Goal: Task Accomplishment & Management: Manage account settings

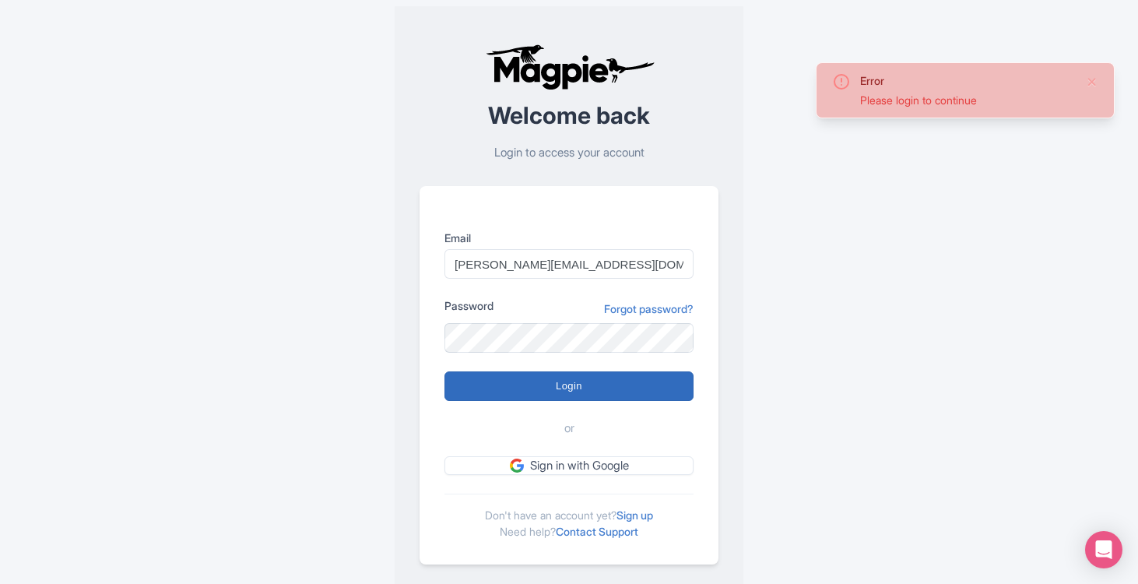
click at [578, 395] on input "Login" at bounding box center [569, 386] width 249 height 30
type input "Logging in..."
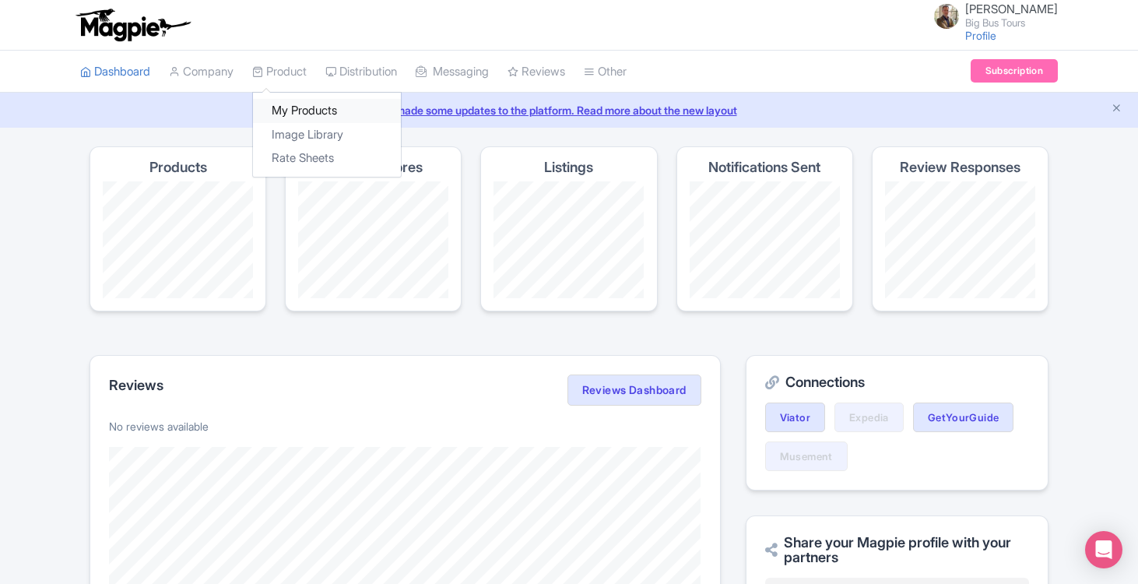
click at [302, 111] on link "My Products" at bounding box center [327, 111] width 148 height 24
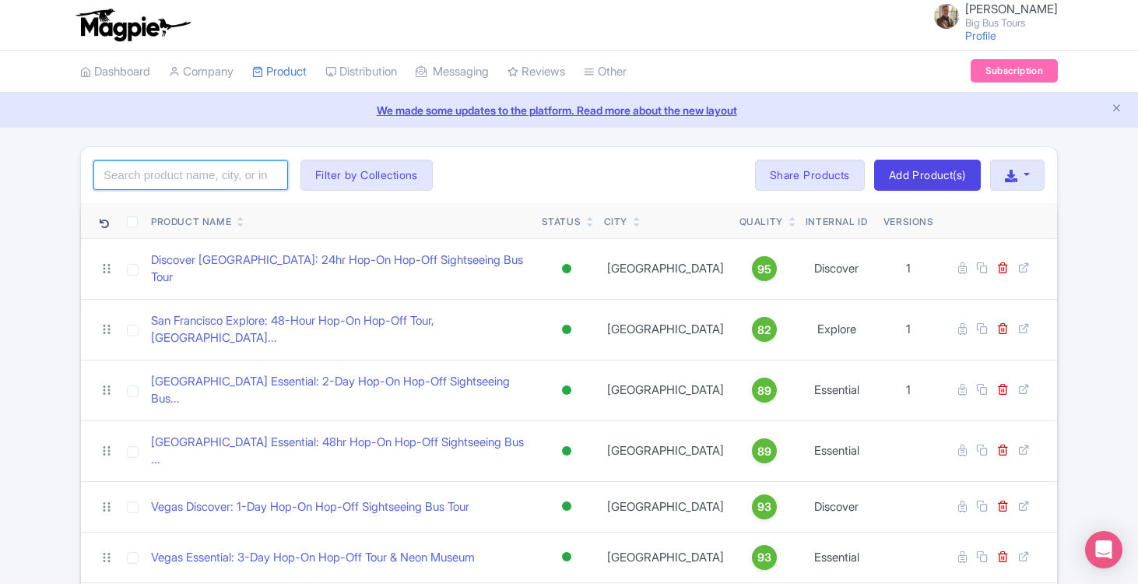
click at [153, 176] on input "search" at bounding box center [190, 175] width 195 height 30
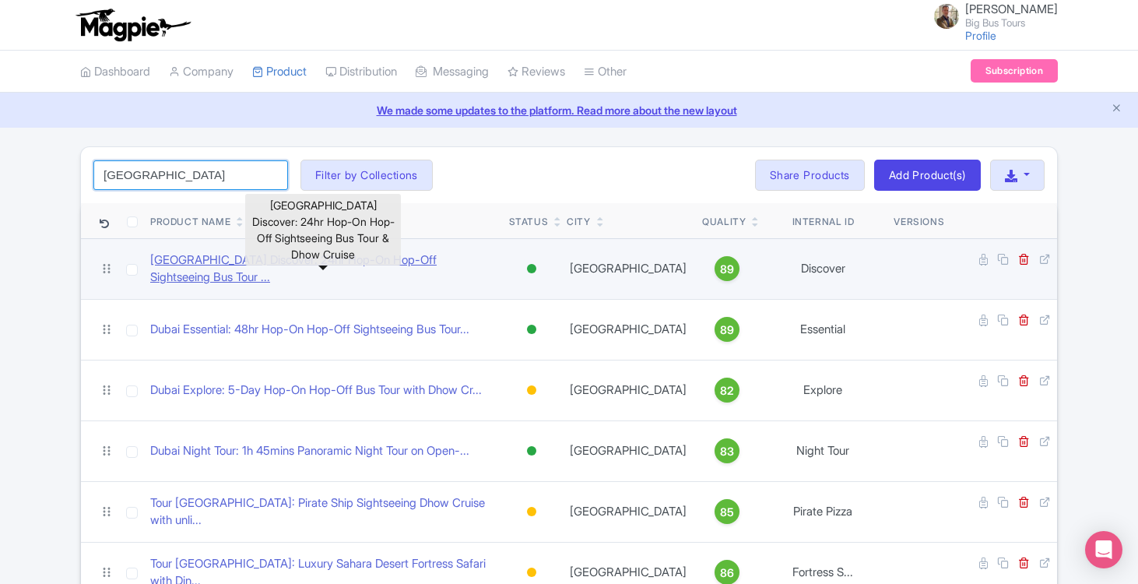
type input "dubai"
click at [301, 261] on link "Dubai Discover: 24hr Hop-On Hop-Off Sightseeing Bus Tour ..." at bounding box center [323, 268] width 346 height 35
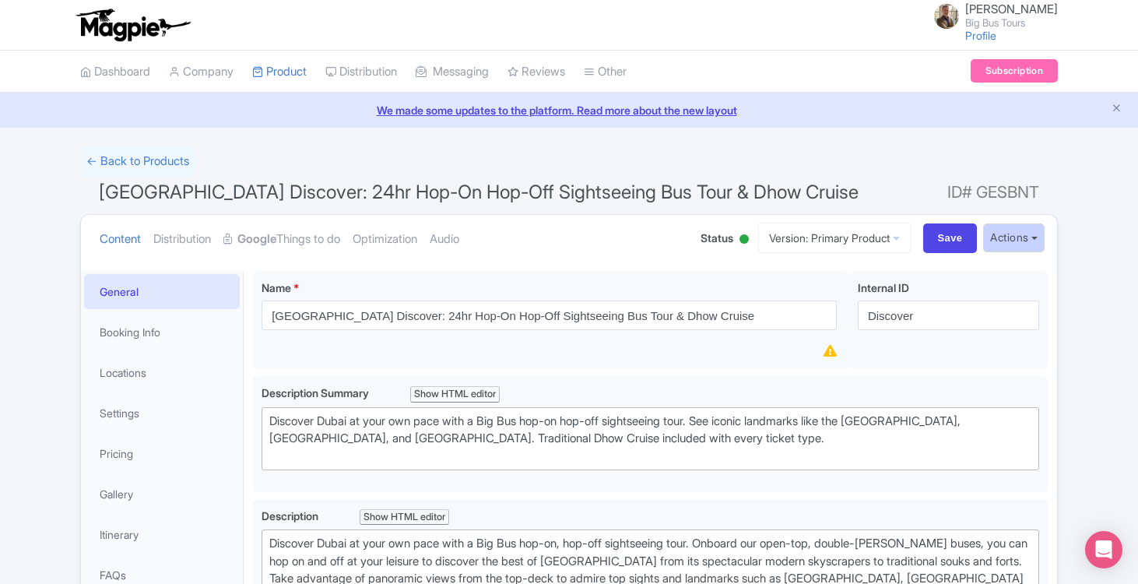
click at [1036, 234] on button "Actions" at bounding box center [1014, 237] width 62 height 29
click at [965, 367] on link "Create new version" at bounding box center [976, 367] width 148 height 24
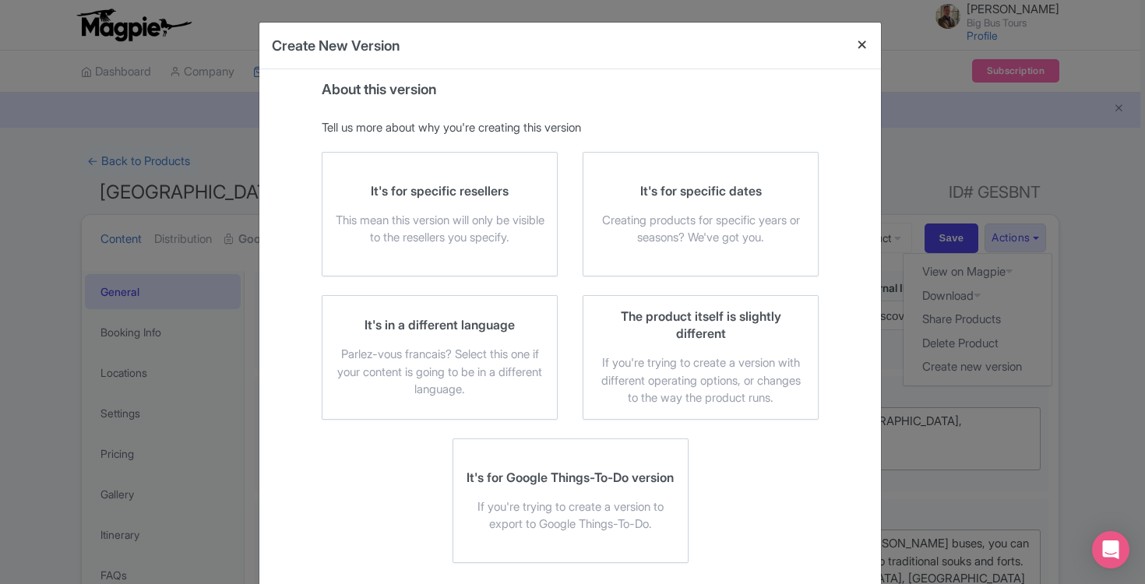
click at [860, 42] on button "Close" at bounding box center [861, 45] width 37 height 44
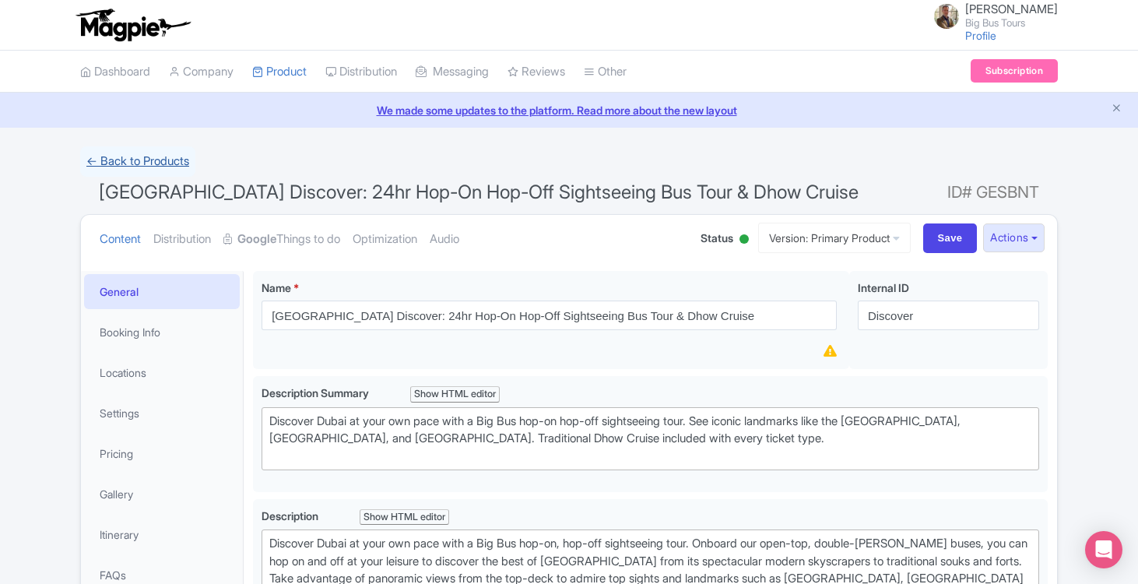
click at [108, 164] on link "← Back to Products" at bounding box center [137, 161] width 115 height 30
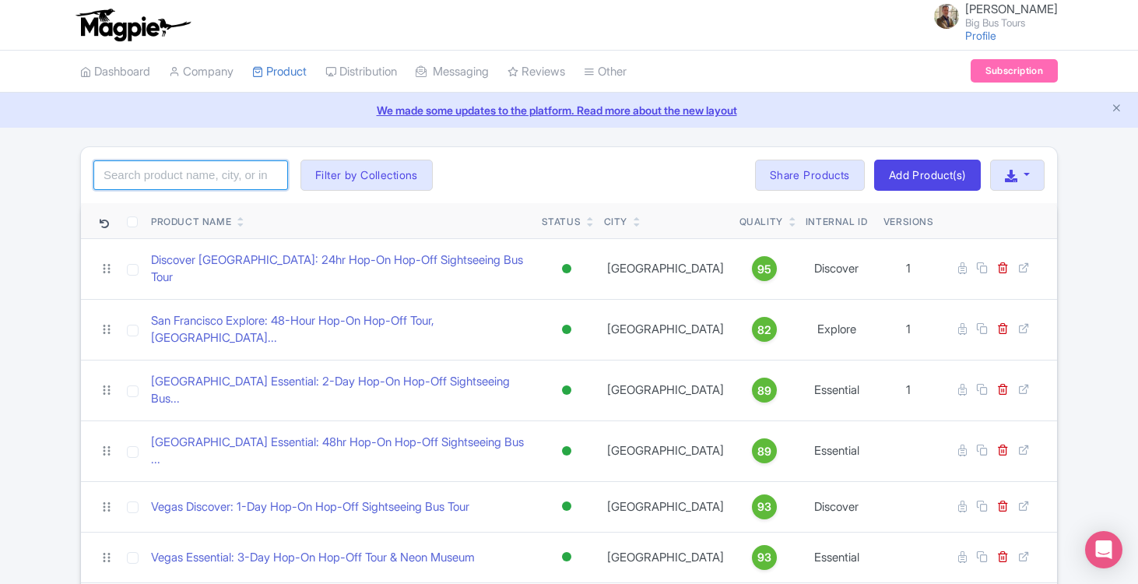
click at [212, 170] on input "search" at bounding box center [190, 175] width 195 height 30
type input "Dubai"
click button "Search" at bounding box center [0, 0] width 0 height 0
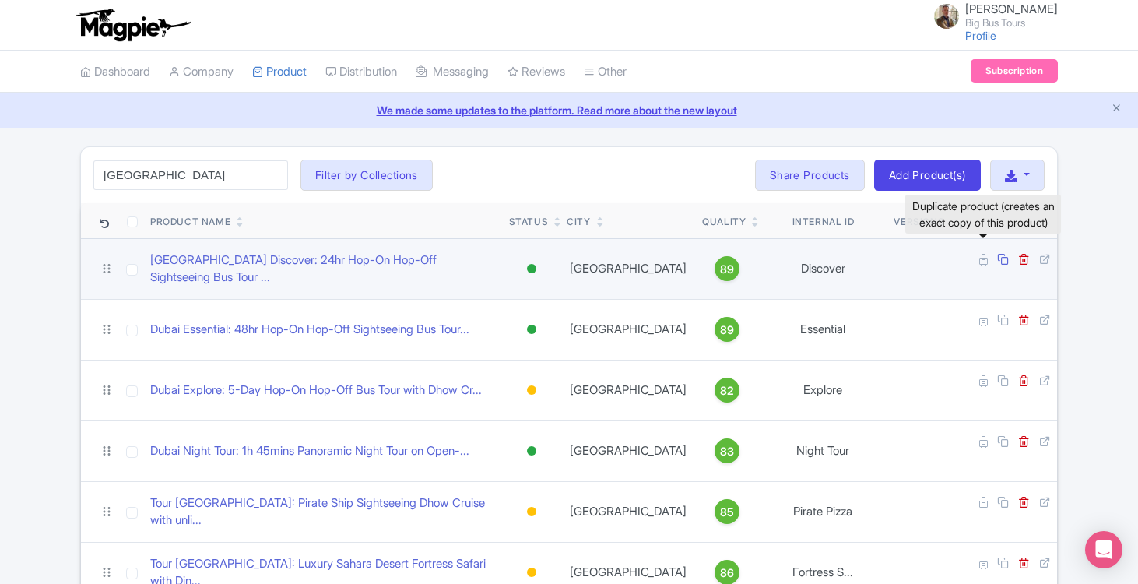
click at [997, 259] on icon at bounding box center [1003, 259] width 12 height 12
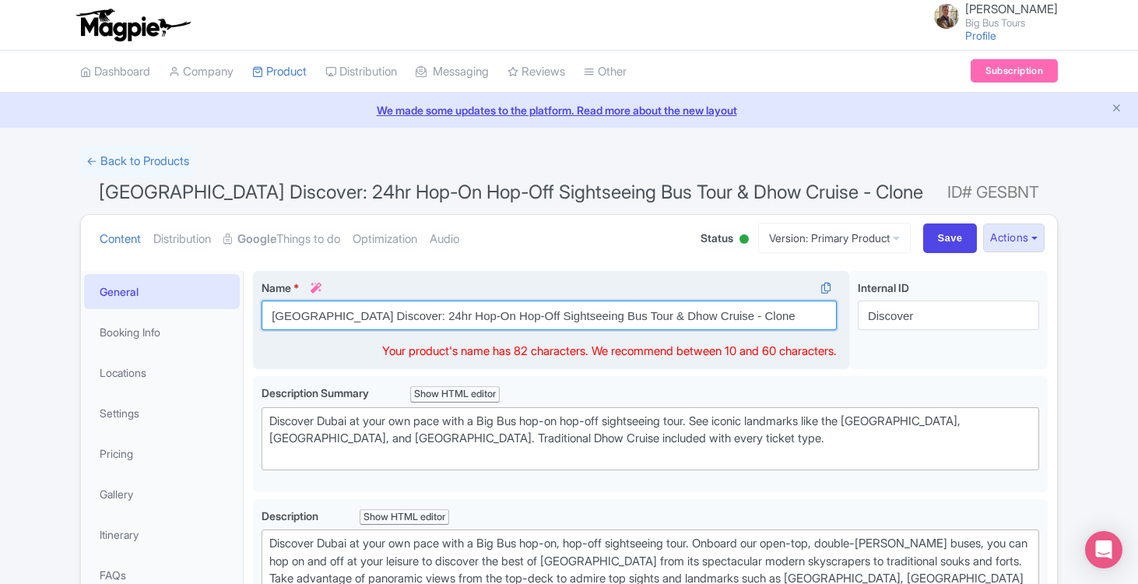
drag, startPoint x: 407, startPoint y: 315, endPoint x: 307, endPoint y: 315, distance: 100.4
click at [307, 315] on input "[GEOGRAPHIC_DATA] Discover: 24hr Hop-On Hop-Off Sightseeing Bus Tour & Dhow Cru…" at bounding box center [549, 316] width 575 height 30
click at [371, 316] on input "Dubai One Day On Hop-Off Sightseeing Bus Tour & Dhow Cruise - Clone" at bounding box center [549, 316] width 575 height 30
click at [705, 318] on input "Dubai One Day Hop-On Hop-Off Sightseeing Bus Tour & Dhow Cruise - Clone" at bounding box center [549, 316] width 575 height 30
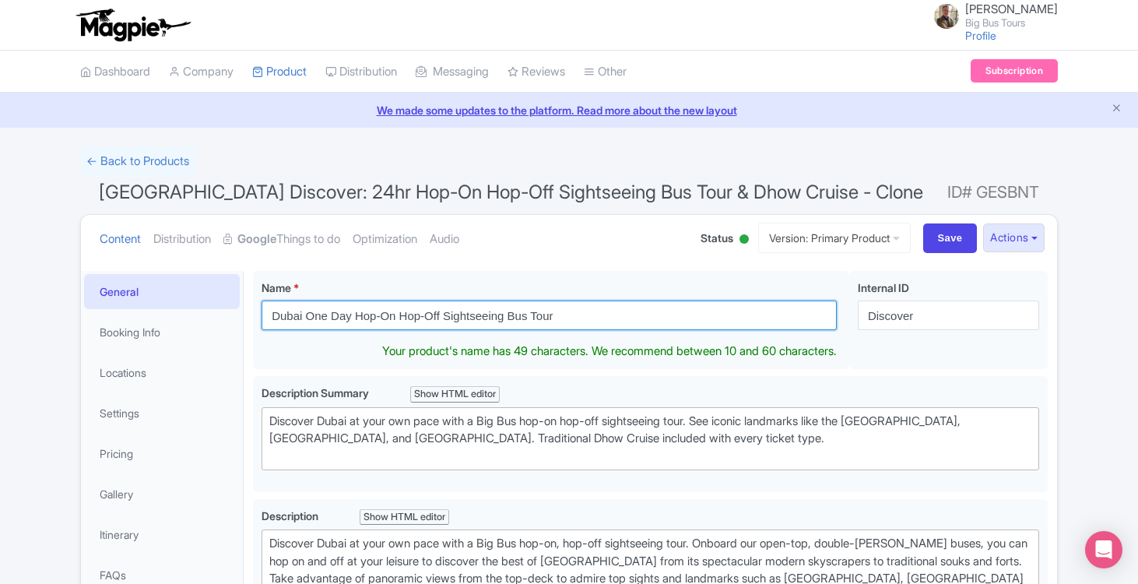
type input "Dubai One Day Hop-On Hop-Off Sightseeing Bus Tour"
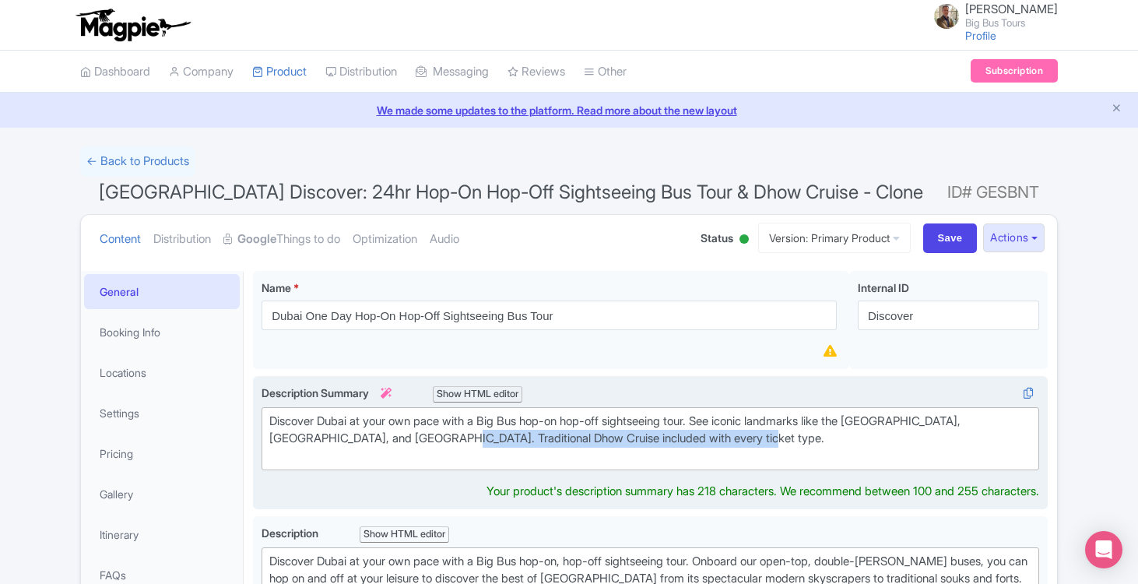
drag, startPoint x: 733, startPoint y: 434, endPoint x: 400, endPoint y: 436, distance: 332.5
click at [400, 436] on div "Discover Dubai at your own pace with a Big Bus hop-on hop-off sightseeing tour.…" at bounding box center [650, 439] width 762 height 53
type trix-editor "<div>Discover Dubai at your own pace with a Big Bus hop-on hop-off sightseeing …"
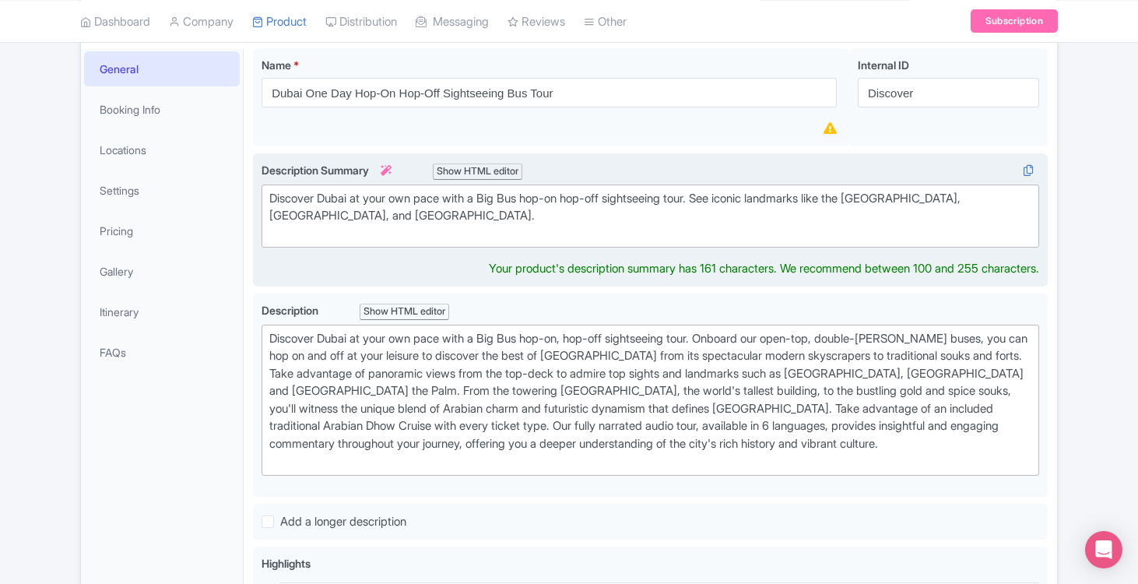
scroll to position [234, 0]
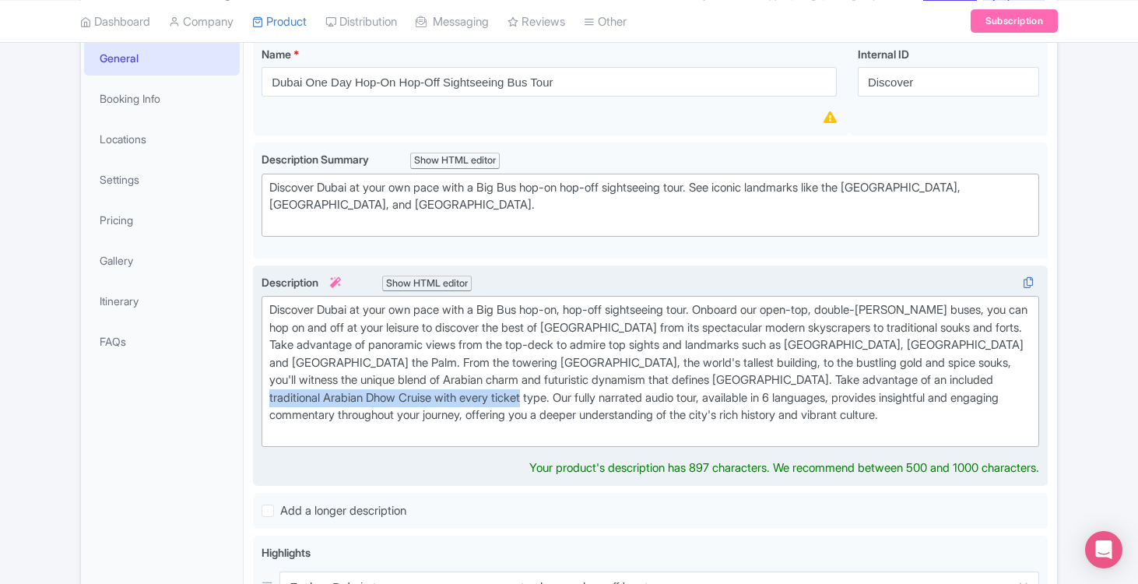
drag, startPoint x: 596, startPoint y: 389, endPoint x: 332, endPoint y: 386, distance: 263.2
click at [332, 386] on div "Discover Dubai at your own pace with a Big Bus hop-on, hop-off sightseeing tour…" at bounding box center [650, 371] width 762 height 140
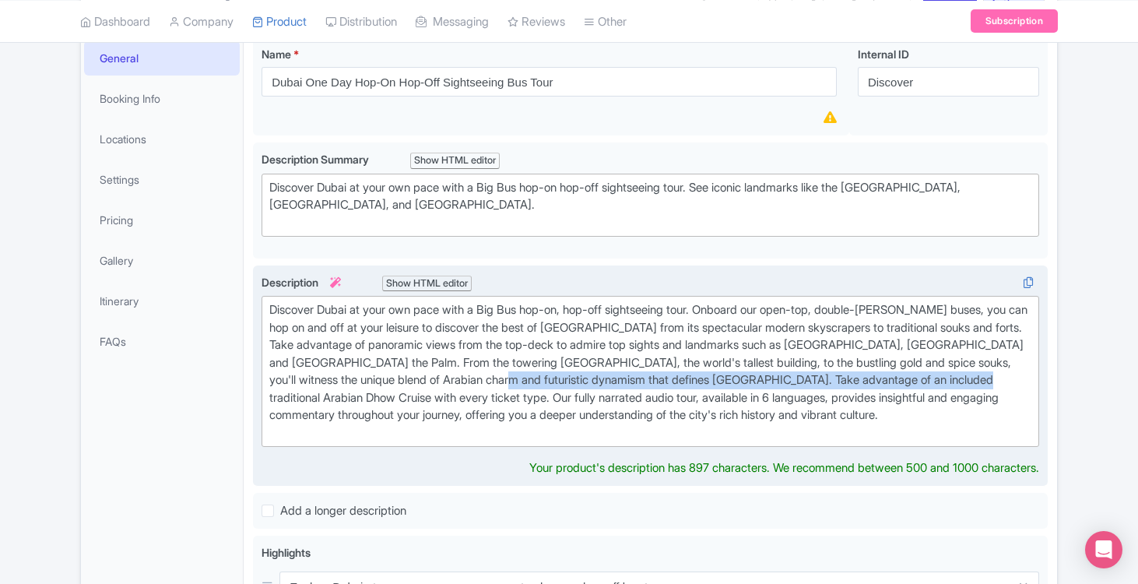
drag, startPoint x: 593, startPoint y: 371, endPoint x: 332, endPoint y: 391, distance: 261.5
click at [332, 391] on div "Discover Dubai at your own pace with a Big Bus hop-on, hop-off sightseeing tour…" at bounding box center [650, 371] width 762 height 140
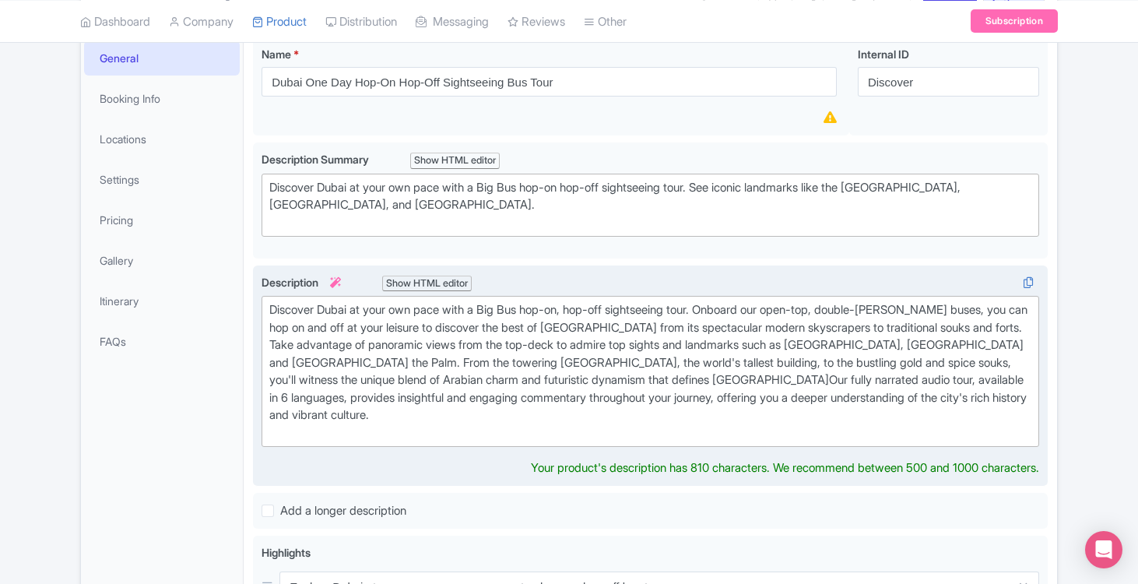
type trix-editor "<div>Discover Dubai at your own pace with a Big Bus hop-on, hop-off sightseeing…"
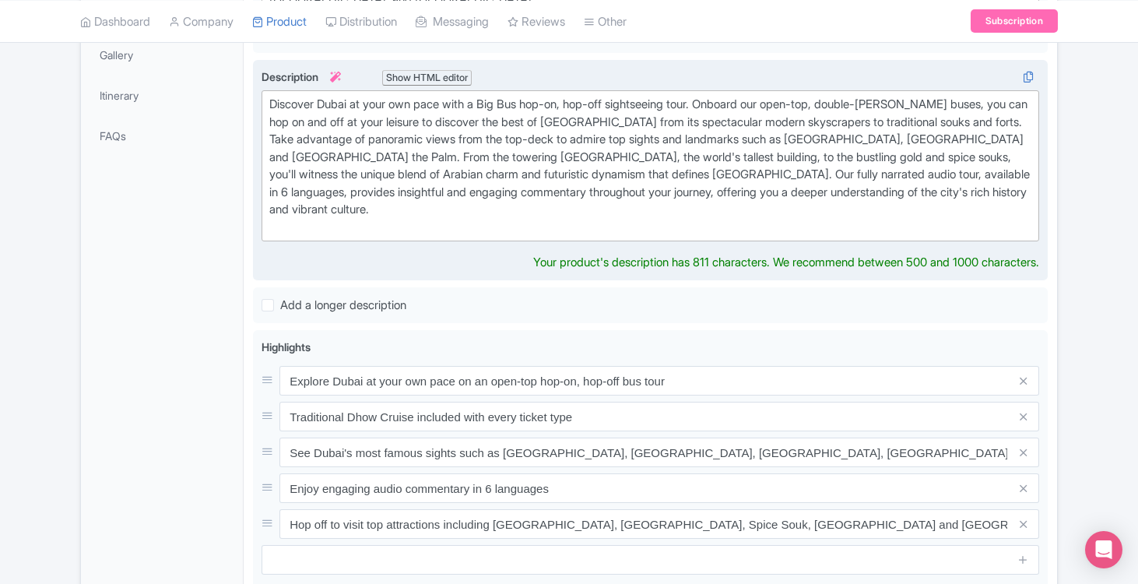
scroll to position [454, 0]
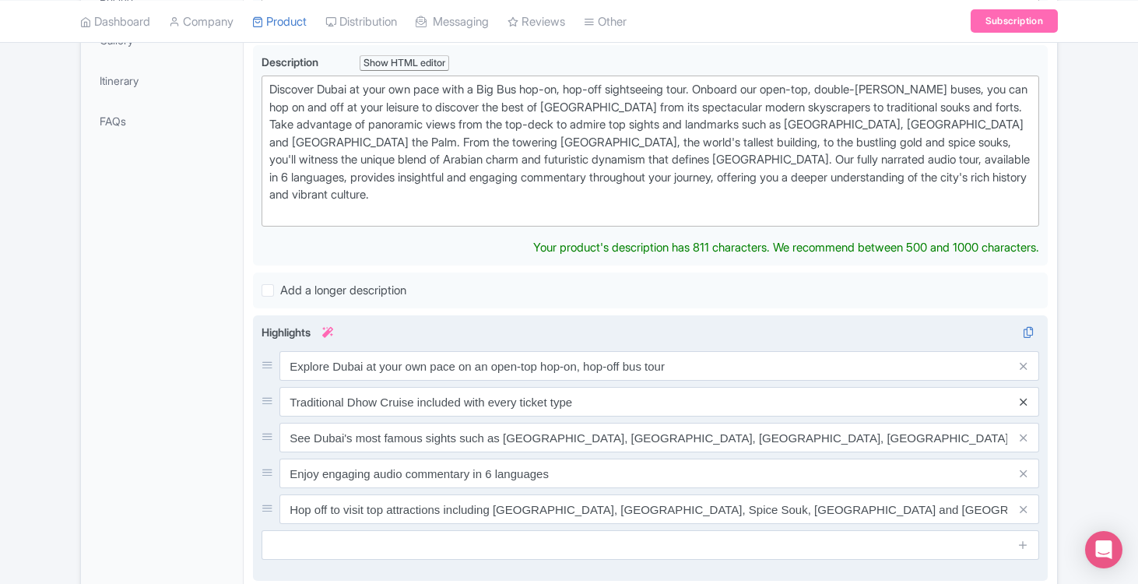
click at [1021, 377] on div "Explore Dubai at your own pace on an open-top hop-on, hop-off bus tour Traditio…" at bounding box center [651, 437] width 778 height 173
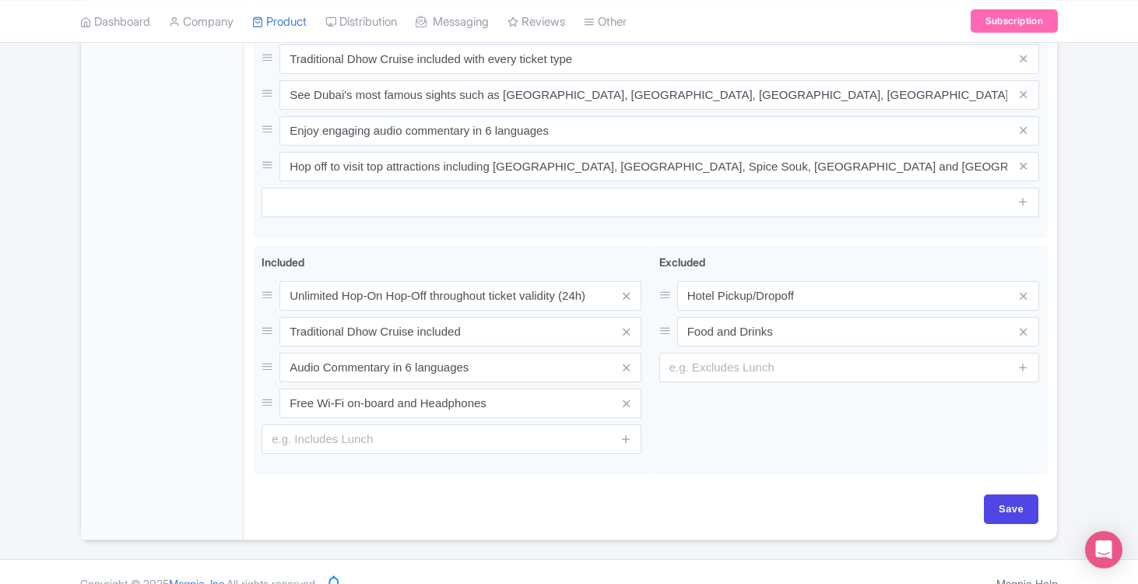
scroll to position [779, 0]
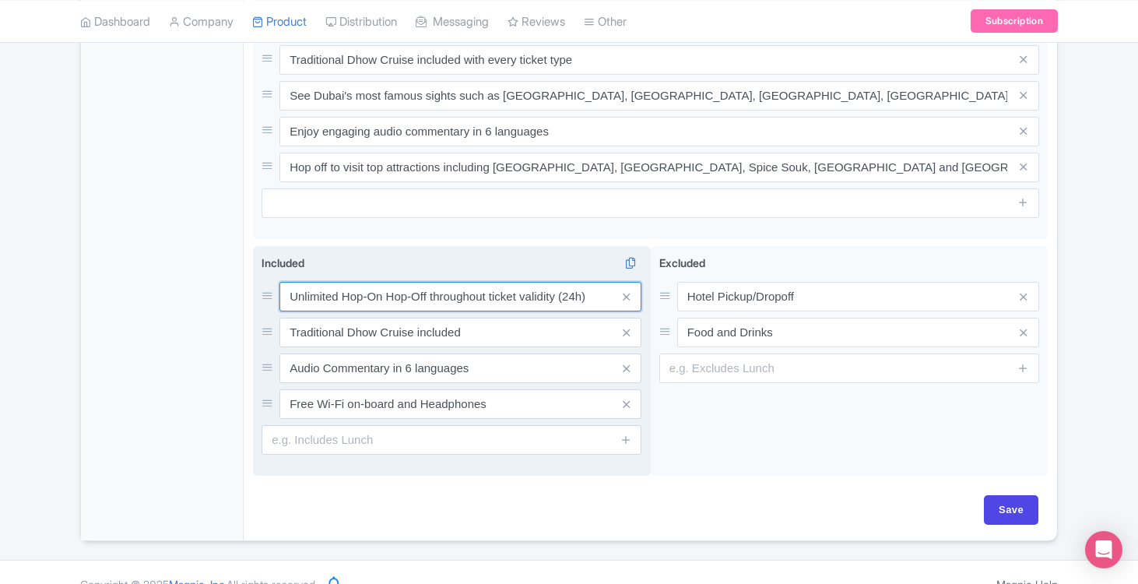
click at [587, 282] on input "Unlimited Hop-On Hop-Off throughout ticket validity (24h)" at bounding box center [461, 297] width 362 height 30
click at [342, 282] on input "Unlimited Hop-On Hop-Off throughout ticket validity" at bounding box center [461, 297] width 362 height 30
type input "Unlimited 1 Day Hop-On Hop-Off throughout ticket validity"
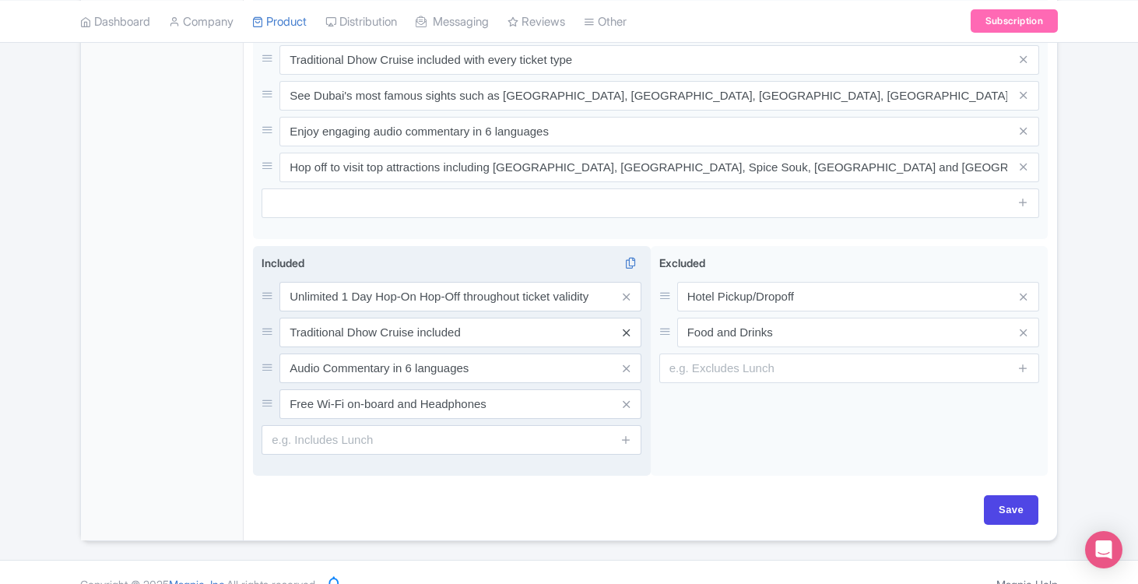
click at [624, 327] on icon at bounding box center [626, 333] width 7 height 12
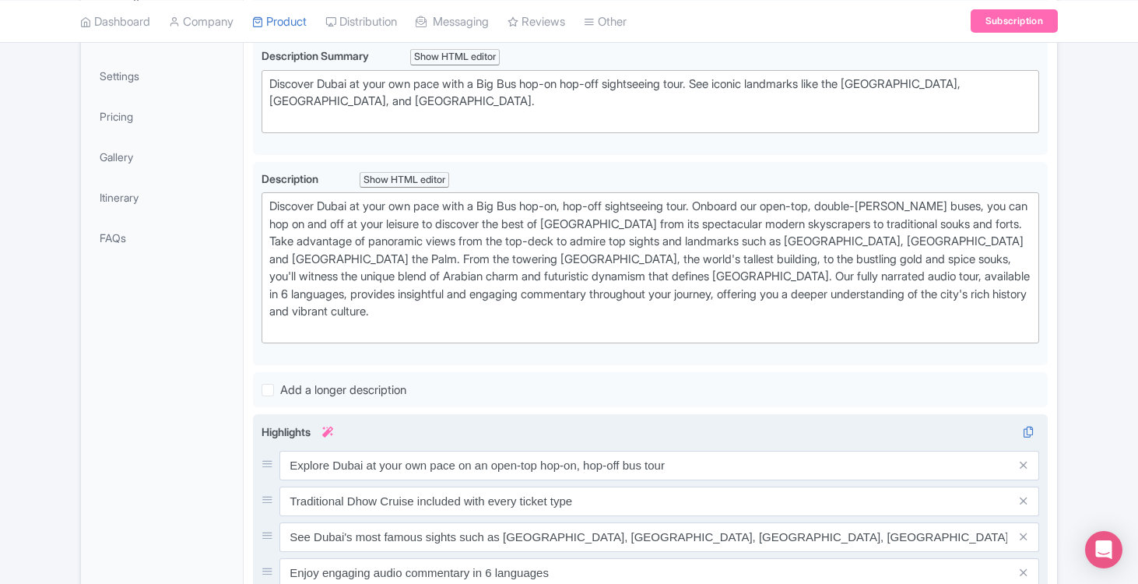
scroll to position [305, 0]
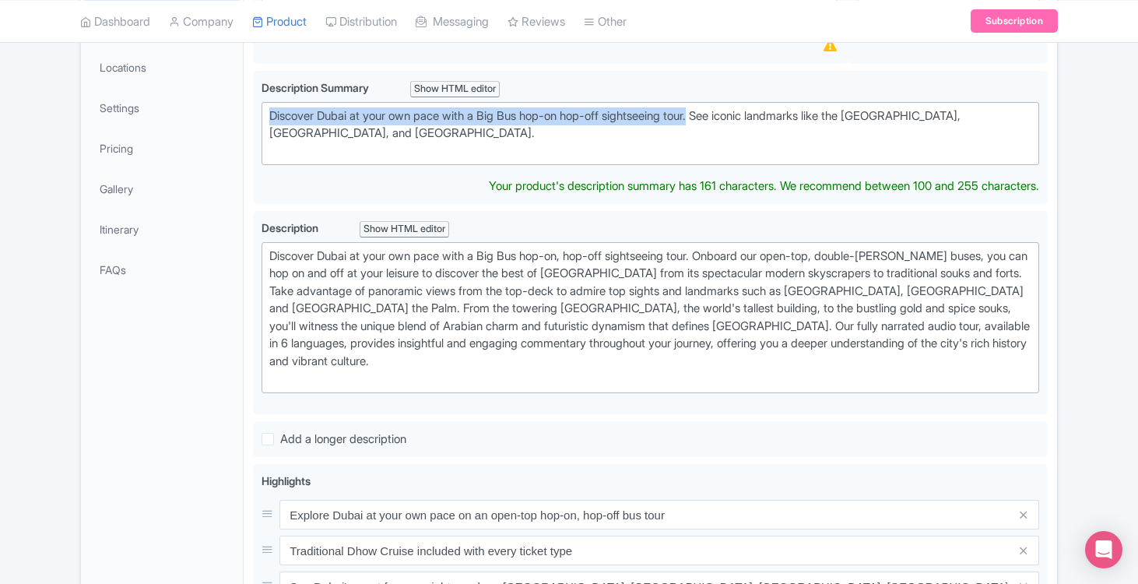
drag, startPoint x: 714, startPoint y: 113, endPoint x: 247, endPoint y: 114, distance: 467.1
click at [247, 114] on div "Dubai Discover: 24hr Hop-On Hop-Off Sightseeing Bus Tour & Dhow Cruise - Clone …" at bounding box center [651, 475] width 814 height 1039
paste trix-editor "<div>Explore Dubai’s top landmarks on a flexible 1-day hop-on hop-off bus tour.…"
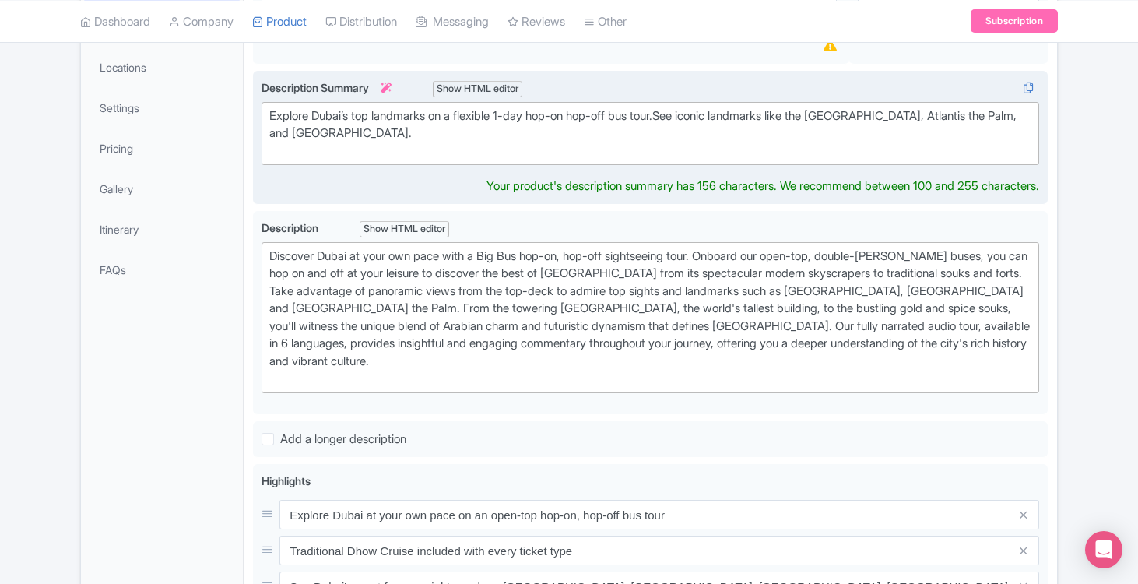
drag, startPoint x: 435, startPoint y: 116, endPoint x: 448, endPoint y: 111, distance: 13.3
click at [436, 116] on div "Explore Dubai’s top landmarks on a flexible 1-day hop-on hop-off bus tour. See …" at bounding box center [650, 133] width 762 height 53
drag, startPoint x: 435, startPoint y: 113, endPoint x: 350, endPoint y: 114, distance: 85.7
click at [350, 114] on div "Explore Dubai’s top landmarks on a flexible 1-day hop-on hop-off bus tour. See …" at bounding box center [650, 133] width 762 height 53
type trix-editor "<div>Explore Dubai on a flexible 1-day hop-on hop-off bus tour.&nbsp;See iconic…"
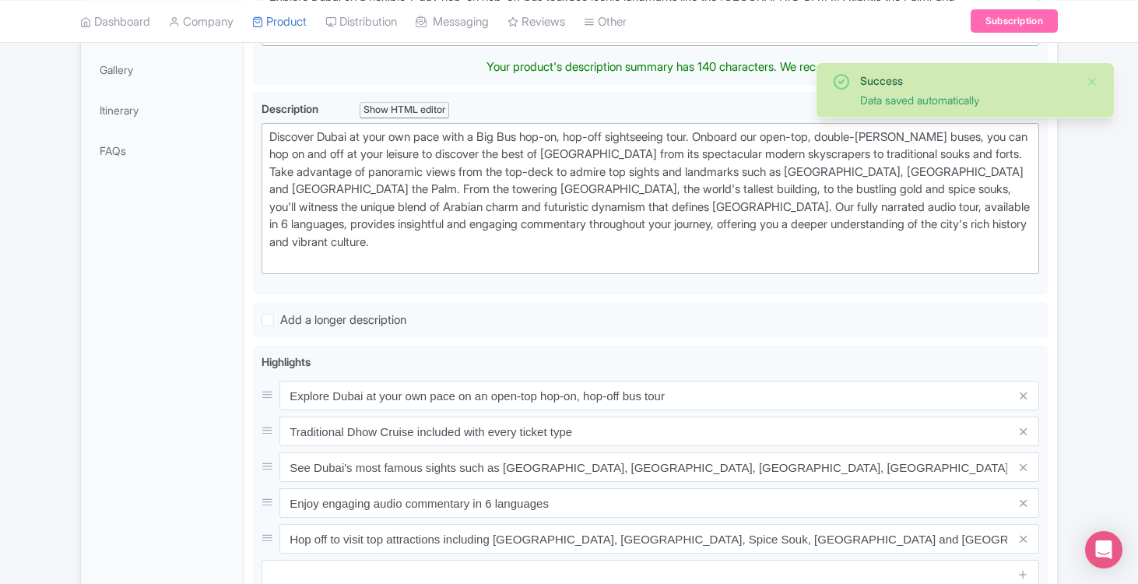
scroll to position [425, 0]
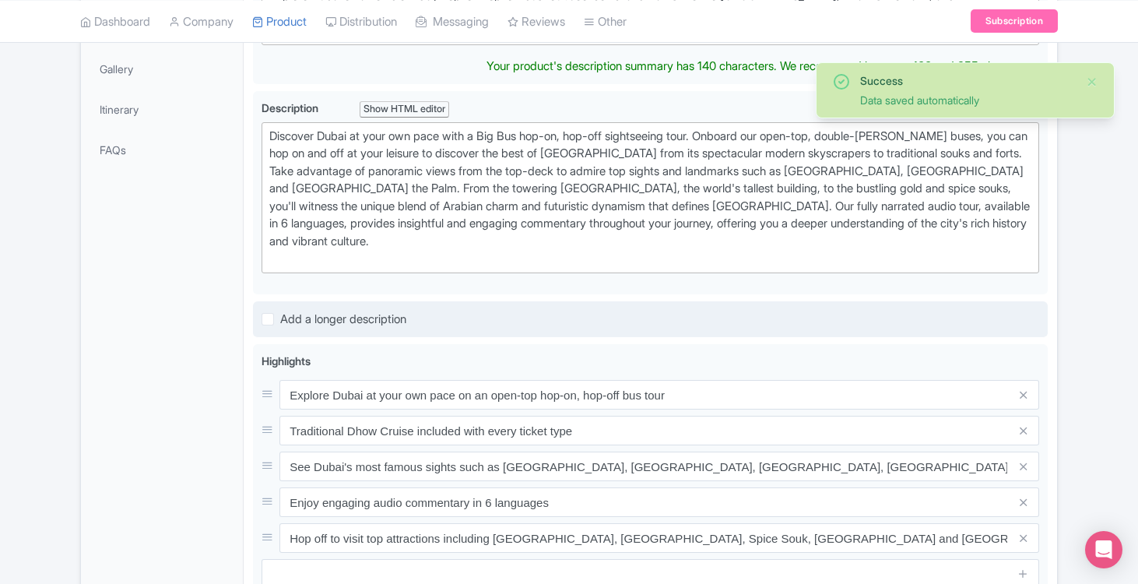
click at [271, 301] on div "Add a longer description" at bounding box center [650, 319] width 795 height 37
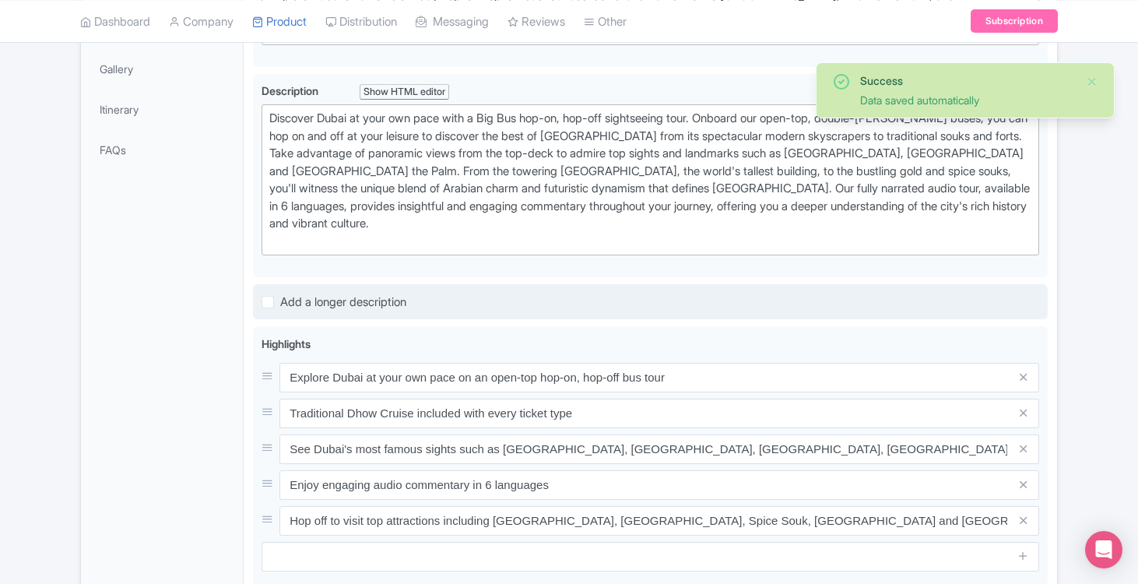
click at [280, 294] on label "Add a longer description" at bounding box center [343, 303] width 126 height 18
click at [280, 293] on input "Add a longer description" at bounding box center [285, 298] width 10 height 10
checkbox input "true"
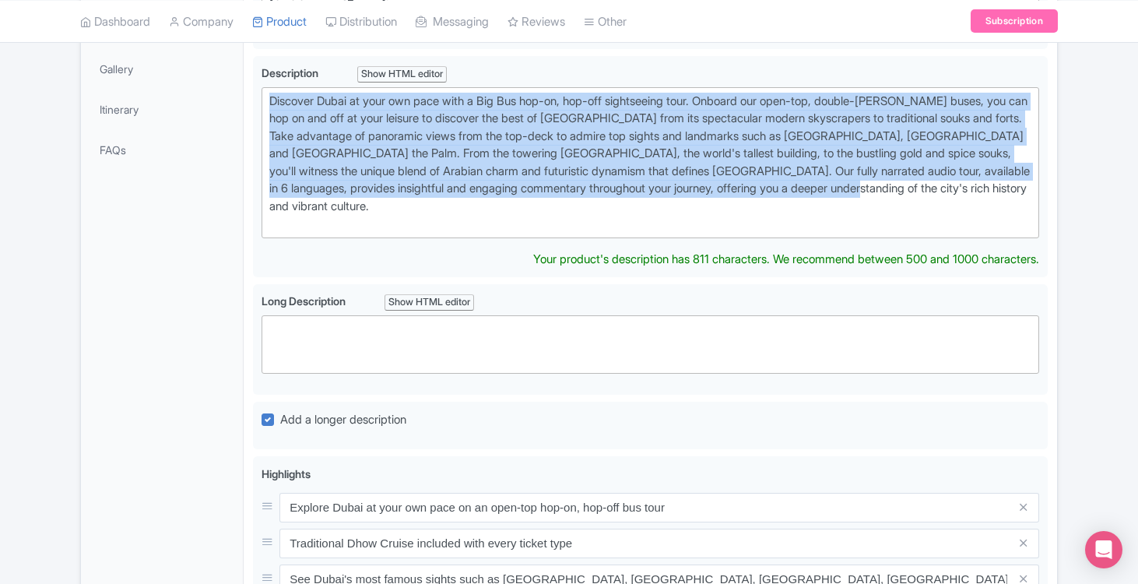
drag, startPoint x: 997, startPoint y: 181, endPoint x: 197, endPoint y: 86, distance: 806.0
click at [197, 86] on div "General Booking Info Locations Settings Pricing Gallery Itinerary FAQs Dubai On…" at bounding box center [569, 412] width 976 height 1152
paste trix-editor "the best of Dubai in one day with a flexible hop-on hop-off bus tour. Enjoy ope…"
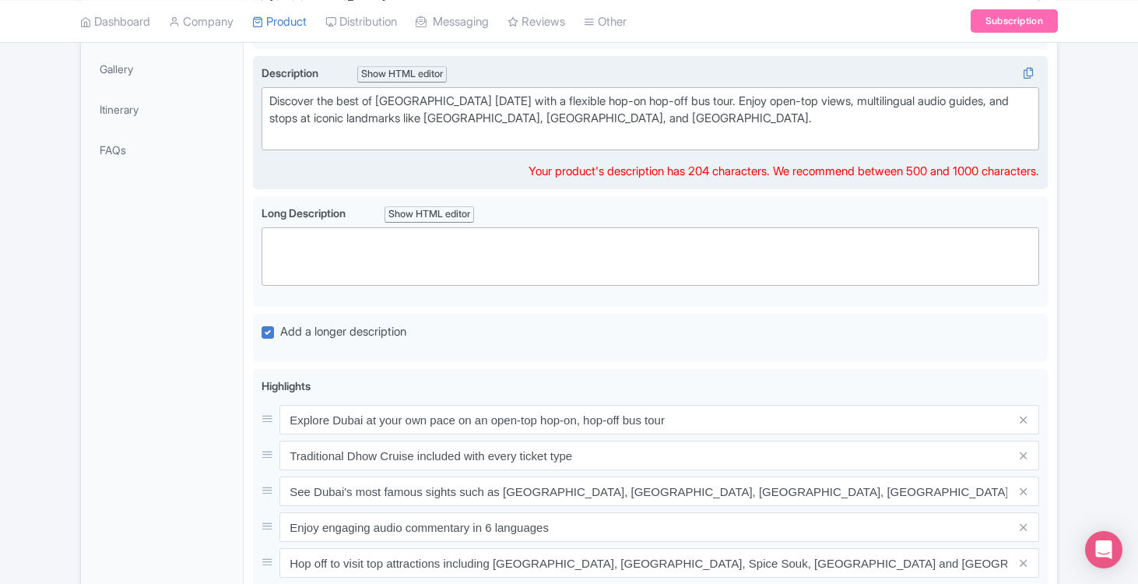
type trix-editor "<div>Discover the best of Dubai in one day with a flexible hop-on hop-off bus t…"
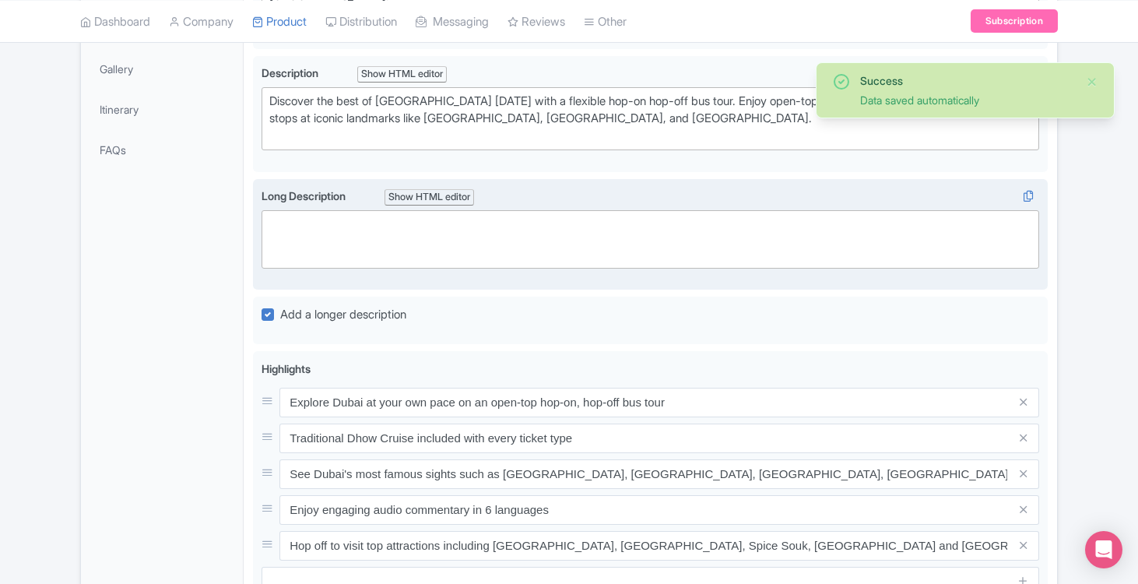
click at [300, 244] on trix-editor at bounding box center [651, 239] width 778 height 58
paste trix-editor "<div>Explore Dubai your way with this 1-day hop-on hop-off sightseeing bus tour…"
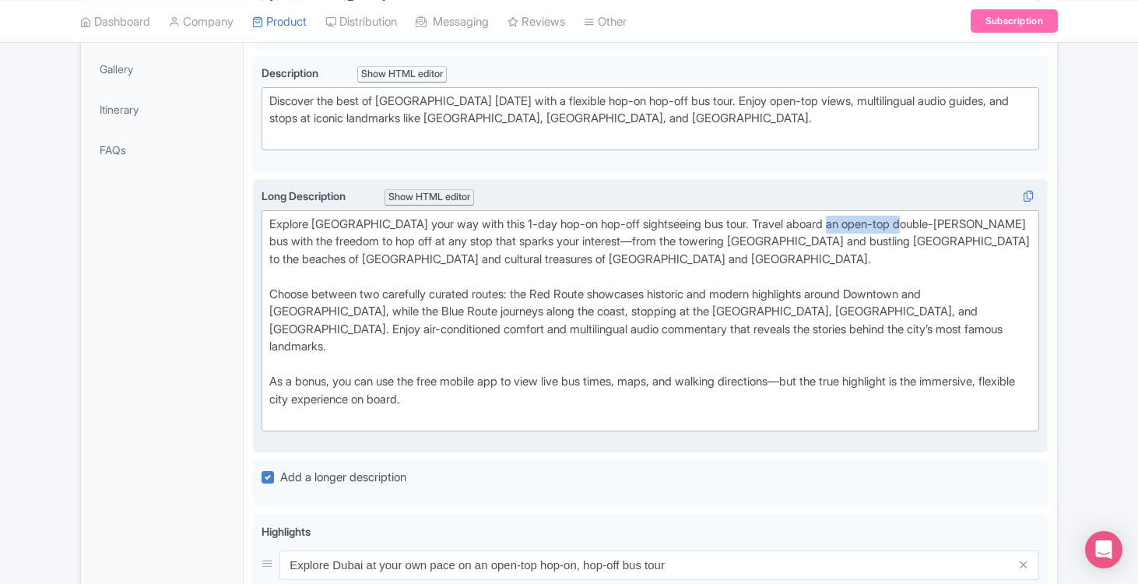
drag, startPoint x: 921, startPoint y: 213, endPoint x: 842, endPoint y: 216, distance: 78.7
click at [842, 216] on div "Explore Dubai your way with this 1-day hop-on hop-off sightseeing bus tour. Tra…" at bounding box center [650, 251] width 762 height 70
click at [462, 230] on div "Explore Dubai your way with this 1-day hop-on hop-off sightseeing bus tour. Tra…" at bounding box center [650, 251] width 762 height 70
click at [491, 230] on div "Explore Dubai your way with this 1-day hop-on hop-off sightseeing bus tour. Tra…" at bounding box center [650, 251] width 762 height 70
click at [760, 232] on div "Explore Dubai your way with this 1-day hop-on hop-off sightseeing bus tour. Tra…" at bounding box center [650, 251] width 762 height 70
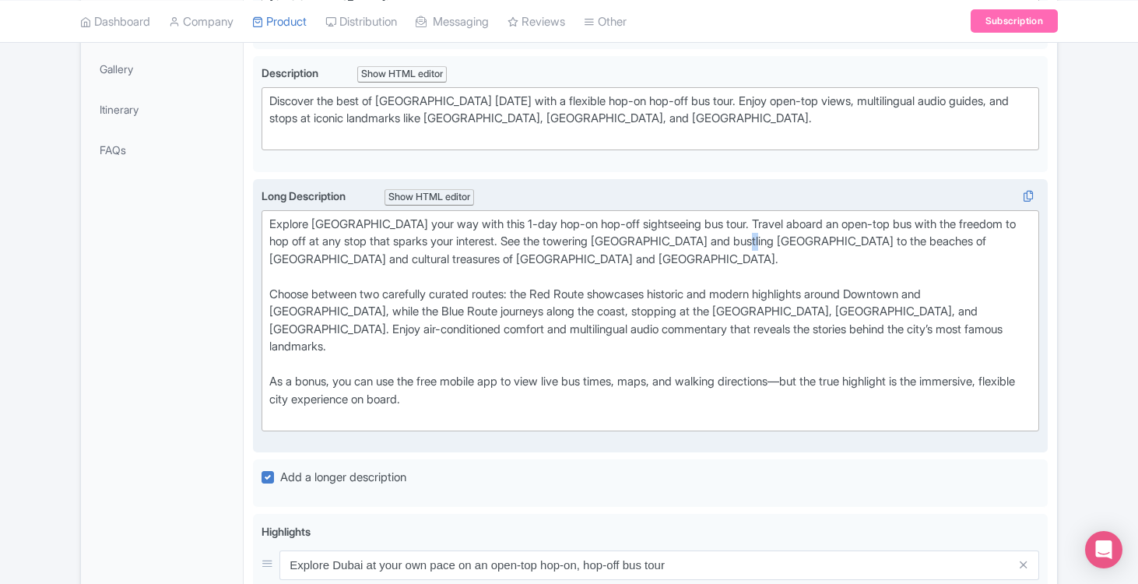
click at [760, 232] on div "Explore Dubai your way with this 1-day hop-on hop-off sightseeing bus tour. Tra…" at bounding box center [650, 251] width 762 height 70
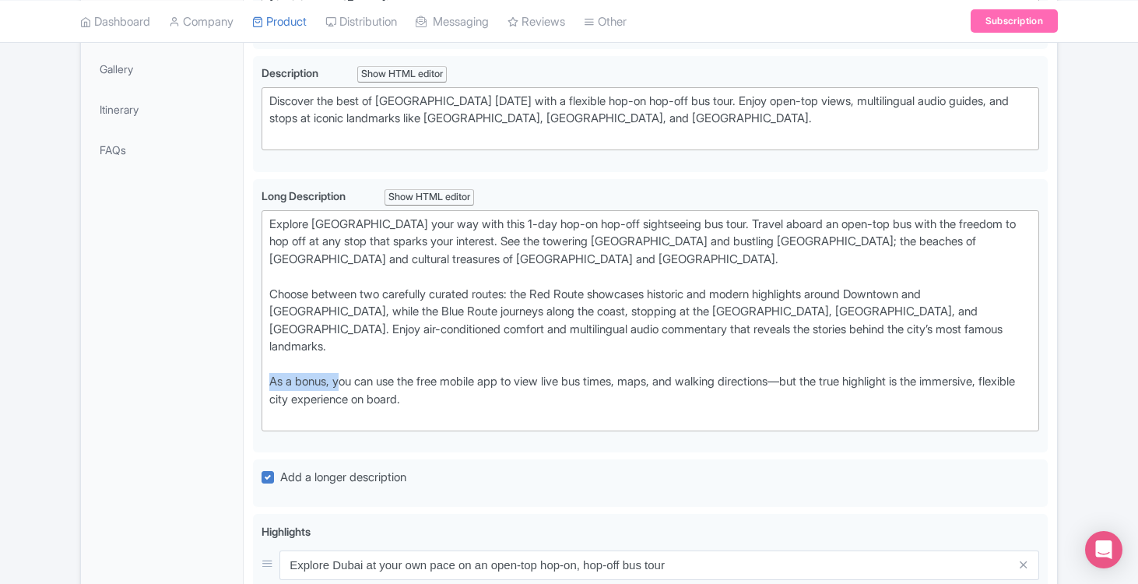
drag, startPoint x: 344, startPoint y: 351, endPoint x: 225, endPoint y: 350, distance: 119.1
click at [225, 350] on div "General Booking Info Locations Settings Pricing Gallery Itinerary FAQs Dubai On…" at bounding box center [569, 440] width 976 height 1209
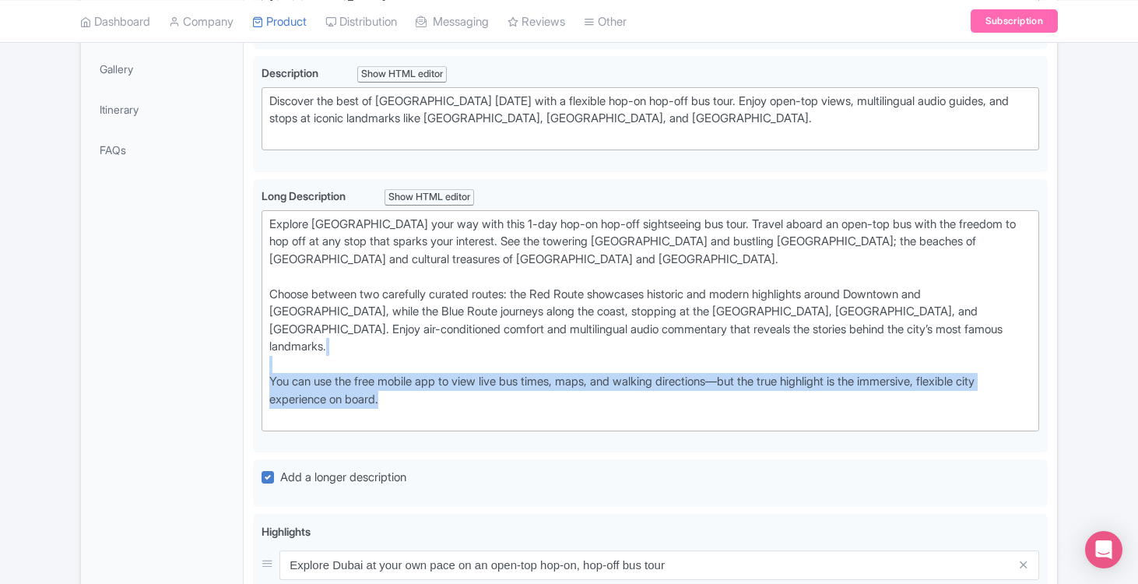
drag, startPoint x: 407, startPoint y: 369, endPoint x: 159, endPoint y: 331, distance: 251.3
click at [159, 331] on div "General Booking Info Locations Settings Pricing Gallery Itinerary FAQs Dubai On…" at bounding box center [569, 440] width 976 height 1209
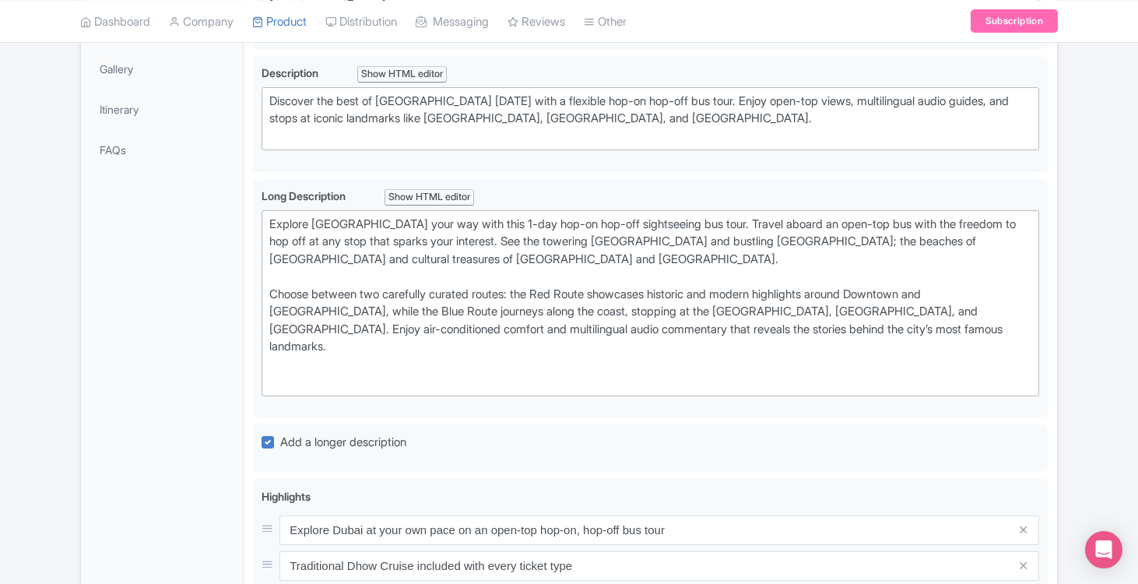
type trix-editor "<div>Explore Dubai your way with this 1-day hop-on hop-off sightseeing bus tour…"
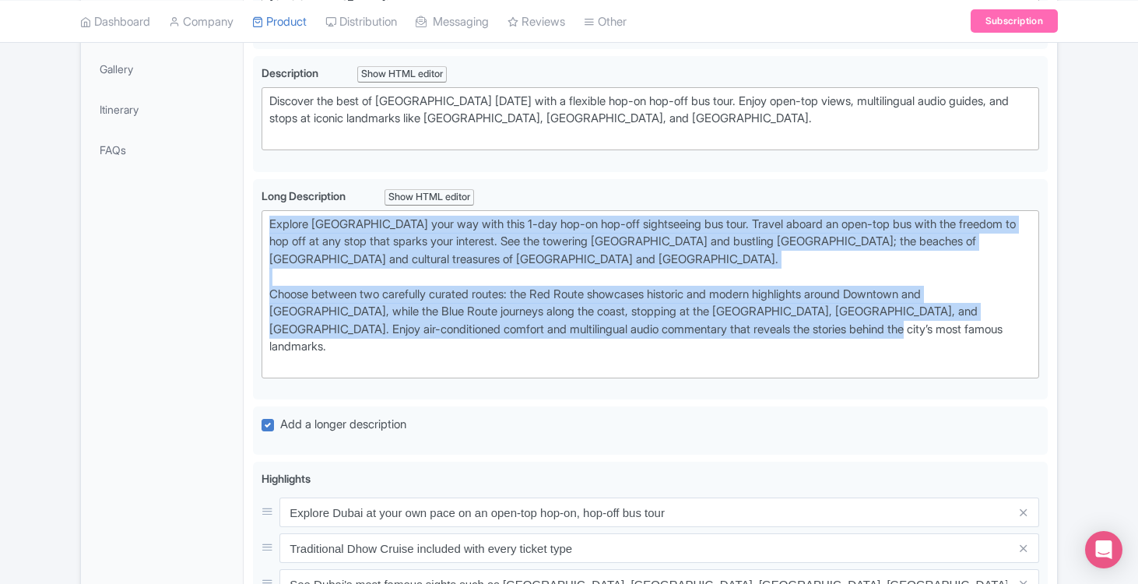
drag, startPoint x: 860, startPoint y: 322, endPoint x: 51, endPoint y: 209, distance: 816.0
click at [51, 209] on div "Success Data saved automatically ← Back to Products Dubai One Day Hop-On Hop-Of…" at bounding box center [569, 357] width 1138 height 1273
copy trix-editor "Explore [GEOGRAPHIC_DATA] your way with this 1-day hop-on hop-off sightseeing b…"
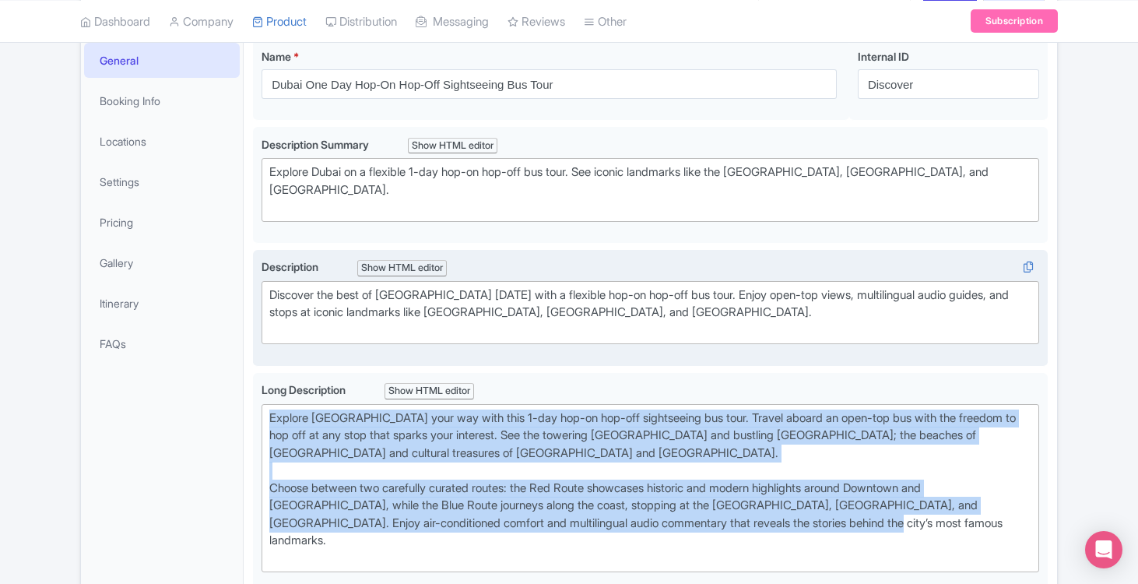
scroll to position [230, 0]
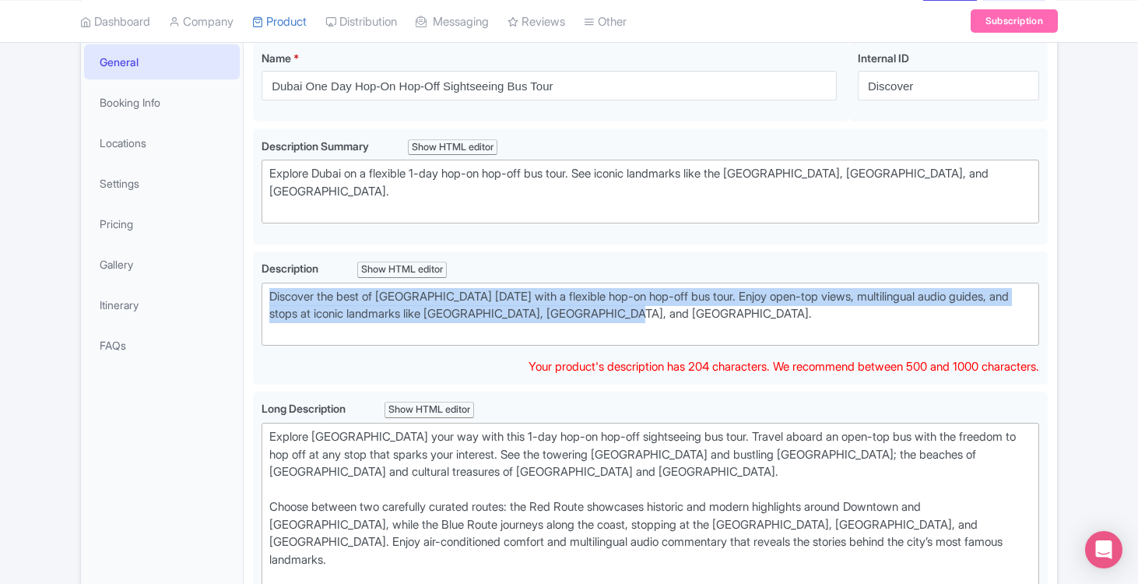
drag, startPoint x: 631, startPoint y: 313, endPoint x: 0, endPoint y: 244, distance: 635.1
click at [0, 244] on div "Success Data saved automatically ← Back to Products Dubai One Day Hop-On Hop-Of…" at bounding box center [569, 562] width 1138 height 1290
paste trix-editor "<div>Explore Dubai your way with this 1-day hop-on hop-off sightseeing bus tour…"
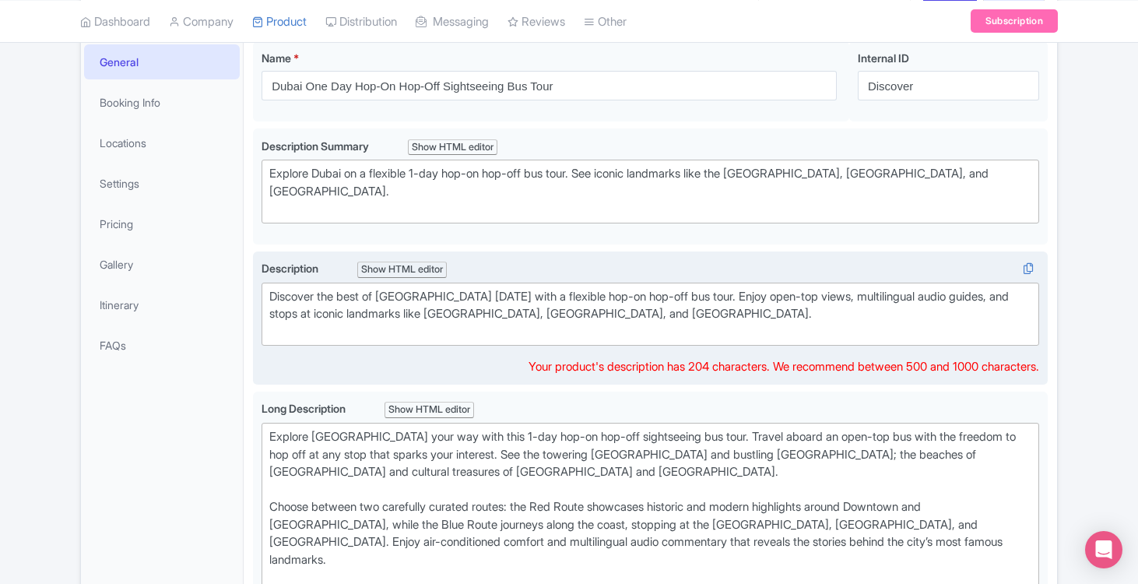
type trix-editor "<div>Explore Dubai your way with this 1-day hop-on hop-off sightseeing bus tour…"
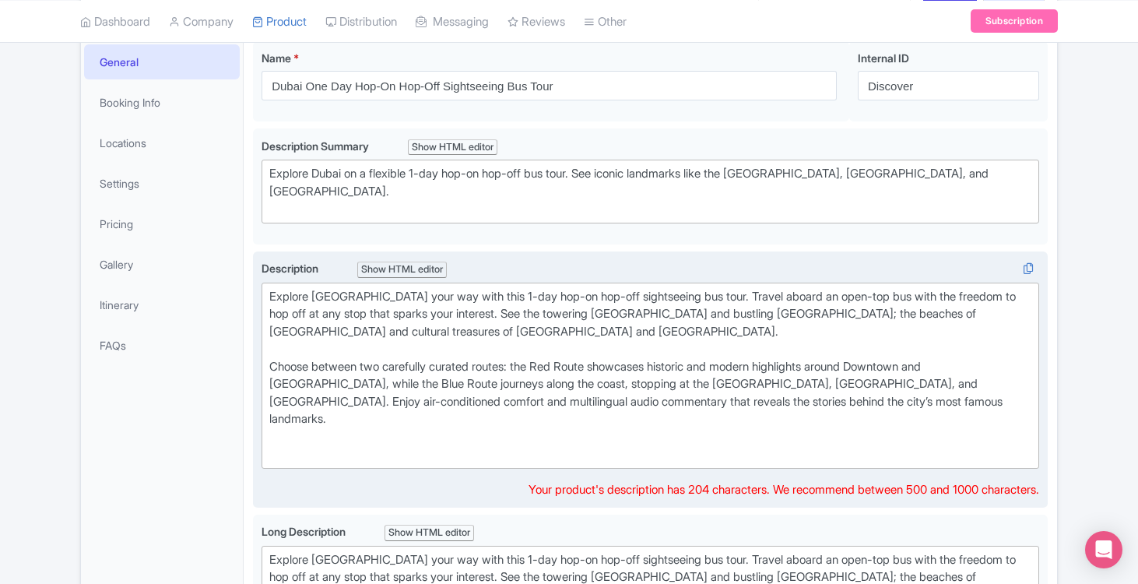
click at [490, 341] on div "Explore [GEOGRAPHIC_DATA] your way with this 1-day hop-on hop-off sightseeing b…" at bounding box center [650, 323] width 762 height 70
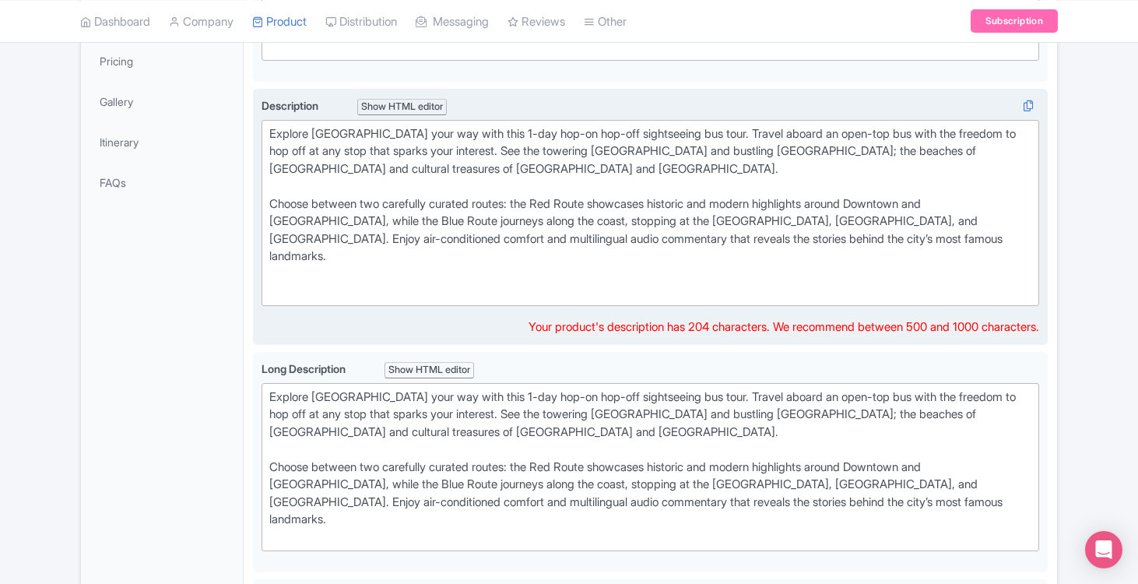
scroll to position [397, 0]
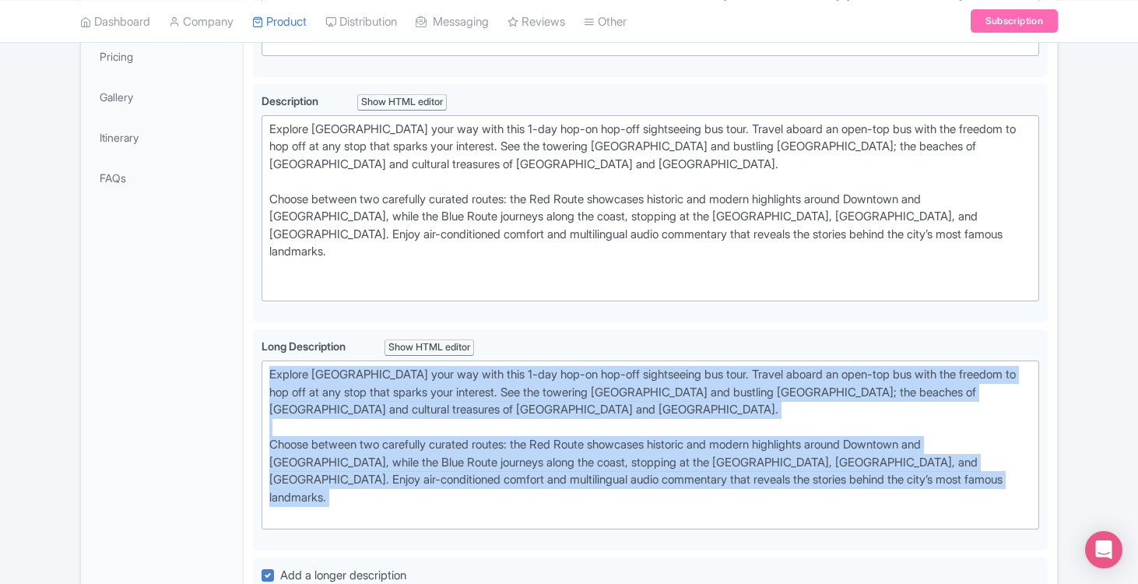
drag, startPoint x: 882, startPoint y: 460, endPoint x: 0, endPoint y: 328, distance: 892.0
click at [0, 328] on div "Success Data saved automatically ← Back to Products Dubai One Day Hop-On Hop-Of…" at bounding box center [569, 446] width 1138 height 1395
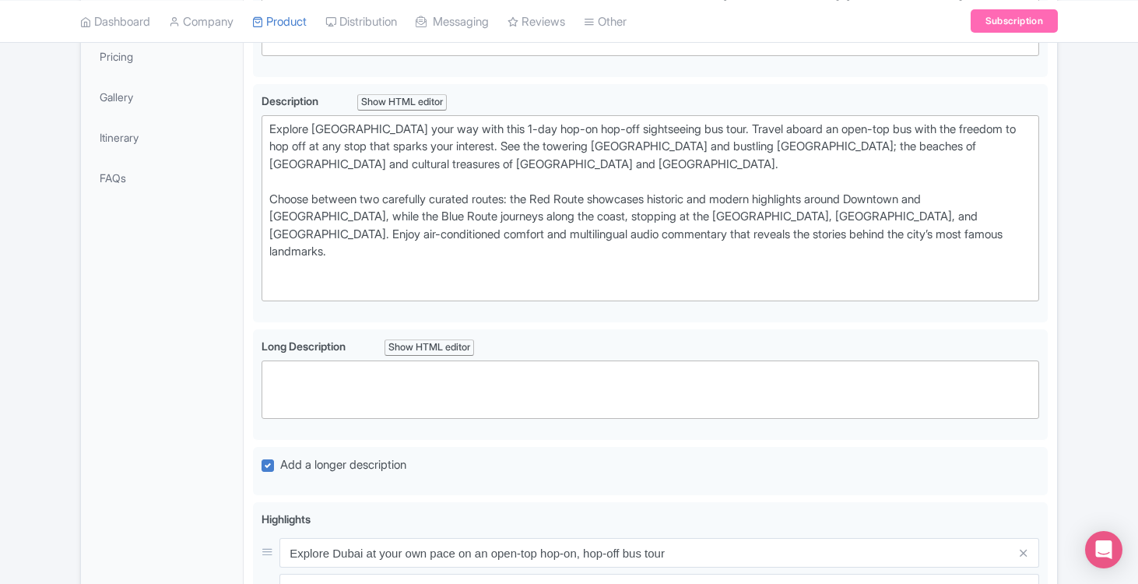
click at [1089, 383] on div "Success Data saved automatically ← Back to Products Dubai One Day Hop-On Hop-Of…" at bounding box center [569, 391] width 1138 height 1285
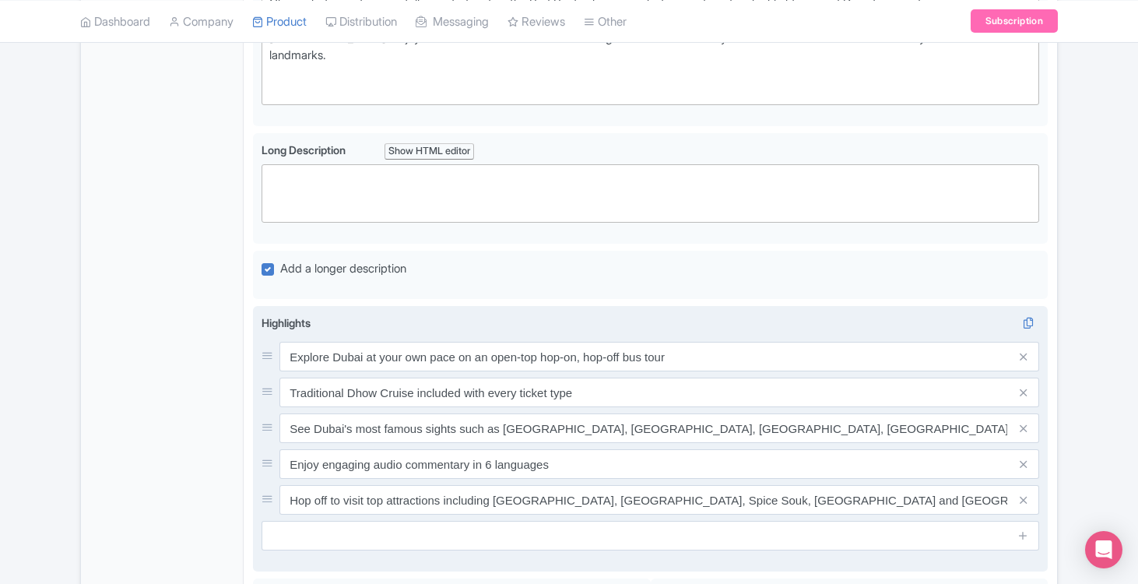
scroll to position [625, 0]
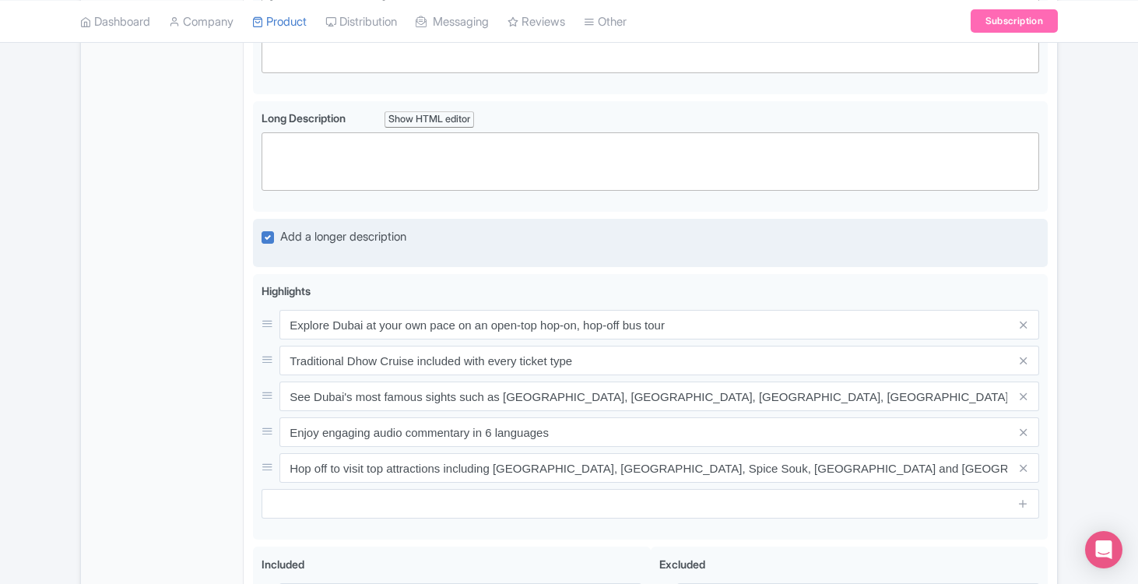
drag, startPoint x: 264, startPoint y: 207, endPoint x: 297, endPoint y: 207, distance: 33.5
click at [297, 228] on label "Add a longer description" at bounding box center [343, 237] width 126 height 18
click at [290, 227] on input "Add a longer description" at bounding box center [285, 232] width 10 height 10
checkbox input "false"
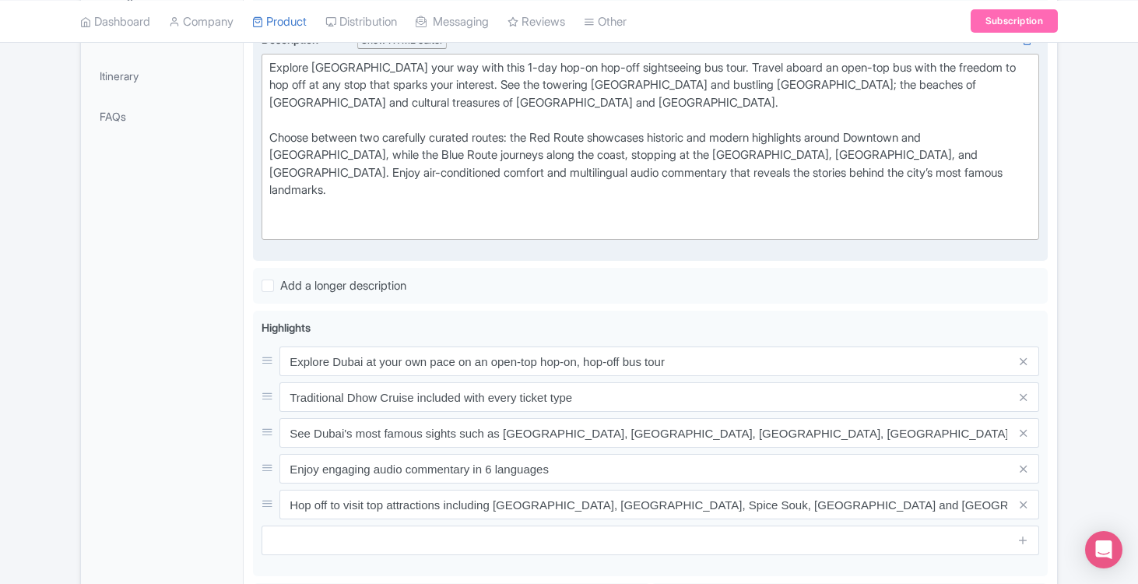
scroll to position [479, 0]
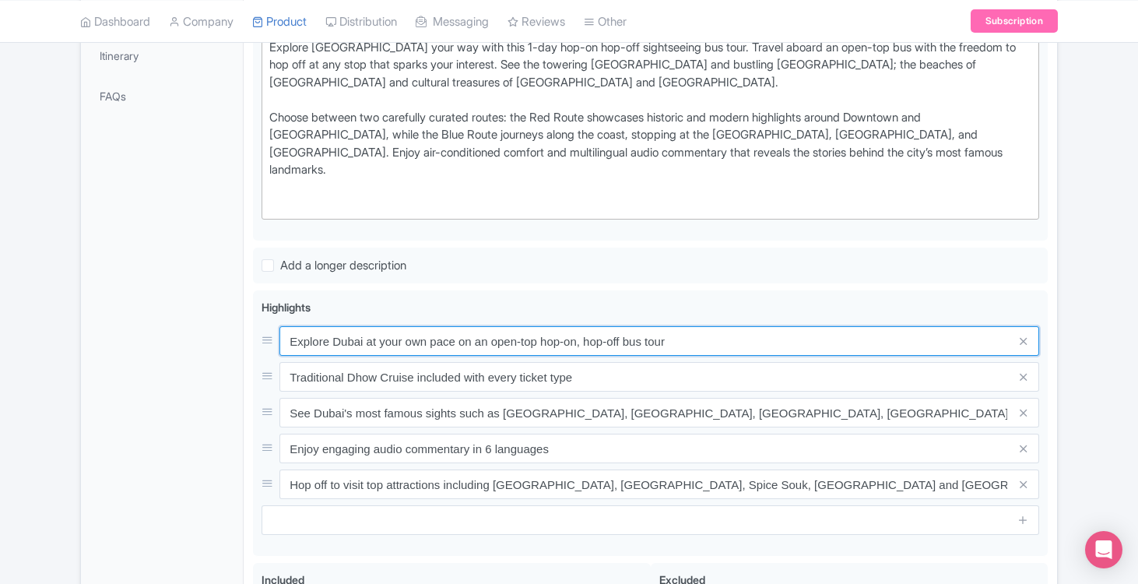
drag, startPoint x: 550, startPoint y: 306, endPoint x: 180, endPoint y: 301, distance: 369.9
click at [189, 302] on div "General Booking Info Locations Settings Pricing Gallery Itinerary FAQs Dubai On…" at bounding box center [569, 302] width 976 height 1039
paste input "1-day unlimited hop-on hop-off bus access"
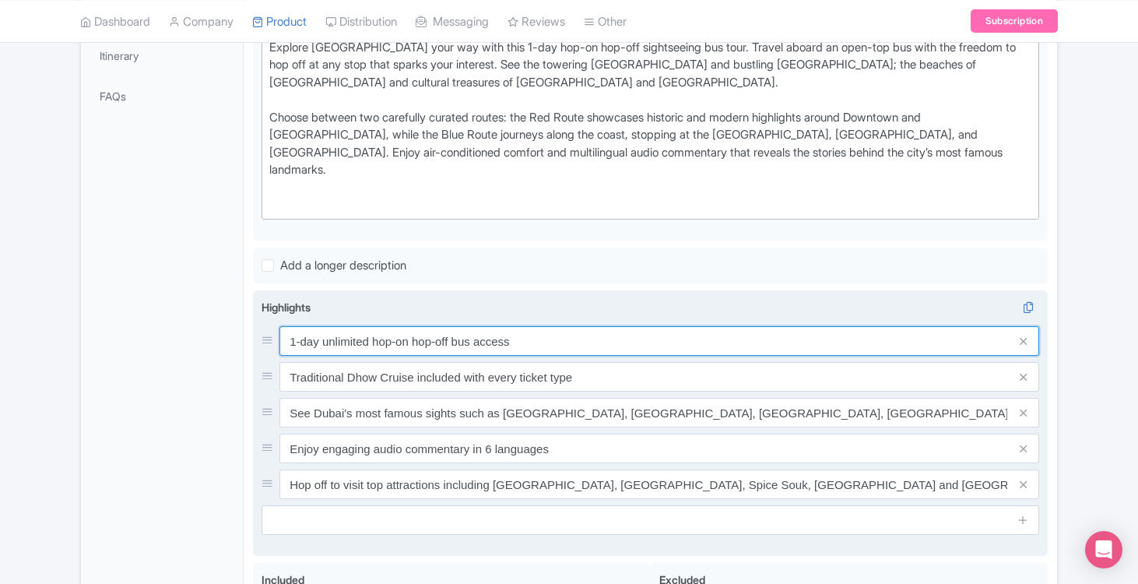
type input "1-day unlimited hop-on hop-off bus access"
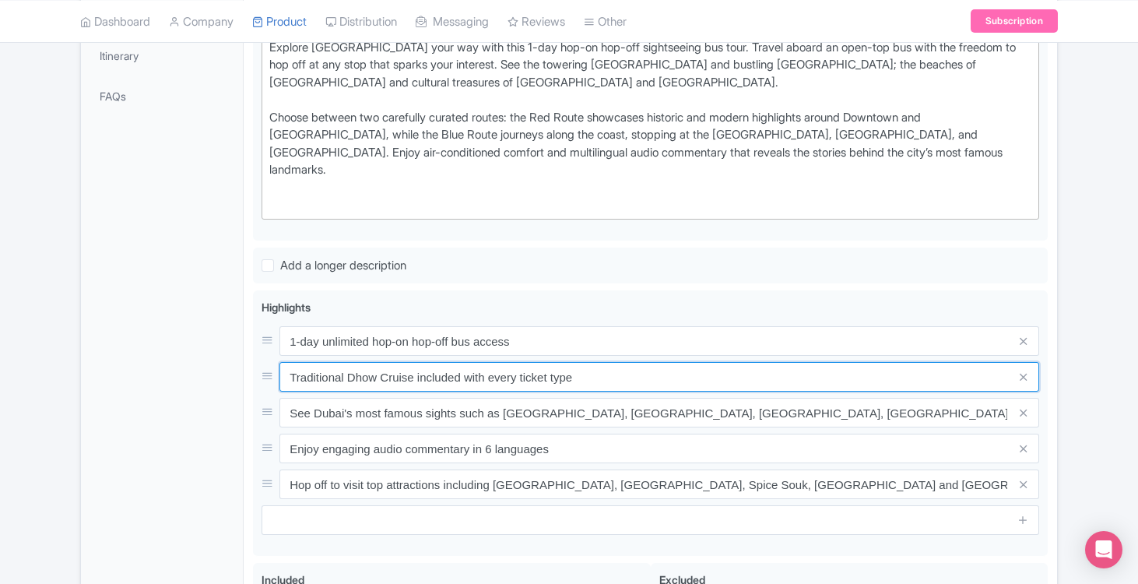
drag, startPoint x: 501, startPoint y: 349, endPoint x: 213, endPoint y: 347, distance: 288.1
click at [213, 348] on div "General Booking Info Locations Settings Pricing Gallery Itinerary FAQs Dubai On…" at bounding box center [569, 302] width 976 height 1039
paste input "wo routes: city sights & coastal highlights"
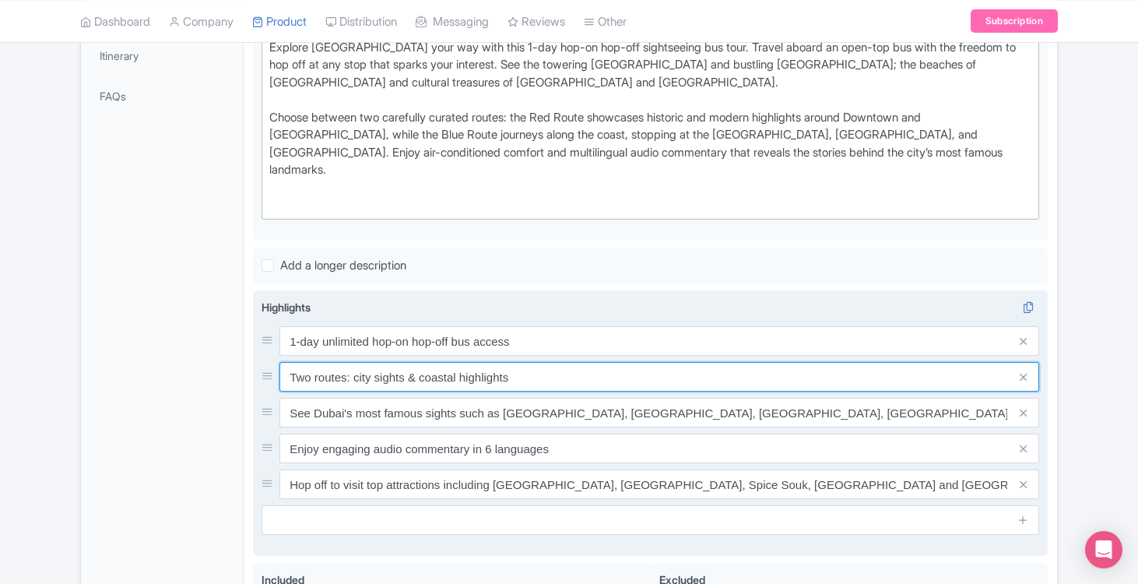
type input "Two routes: city sights & coastal highlights"
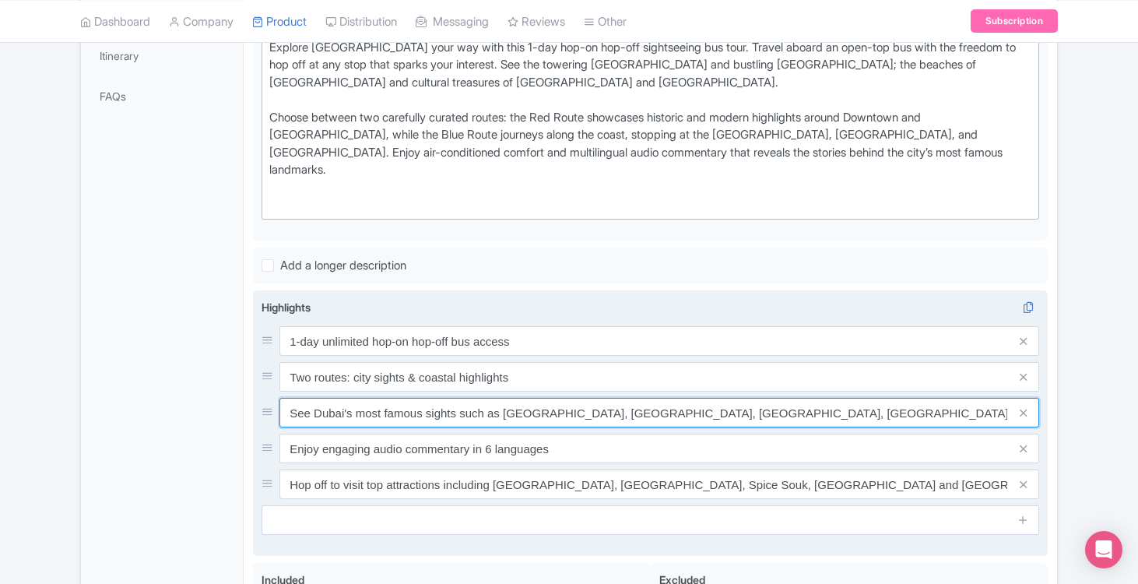
drag, startPoint x: 971, startPoint y: 390, endPoint x: 292, endPoint y: 364, distance: 679.4
click at [292, 364] on div "1-day unlimited hop-on hop-off bus access Two routes: city sights & coastal hig…" at bounding box center [651, 412] width 778 height 173
paste input "Audio commentary in multiple languages"
type input "Audio commentary in multiple languages"
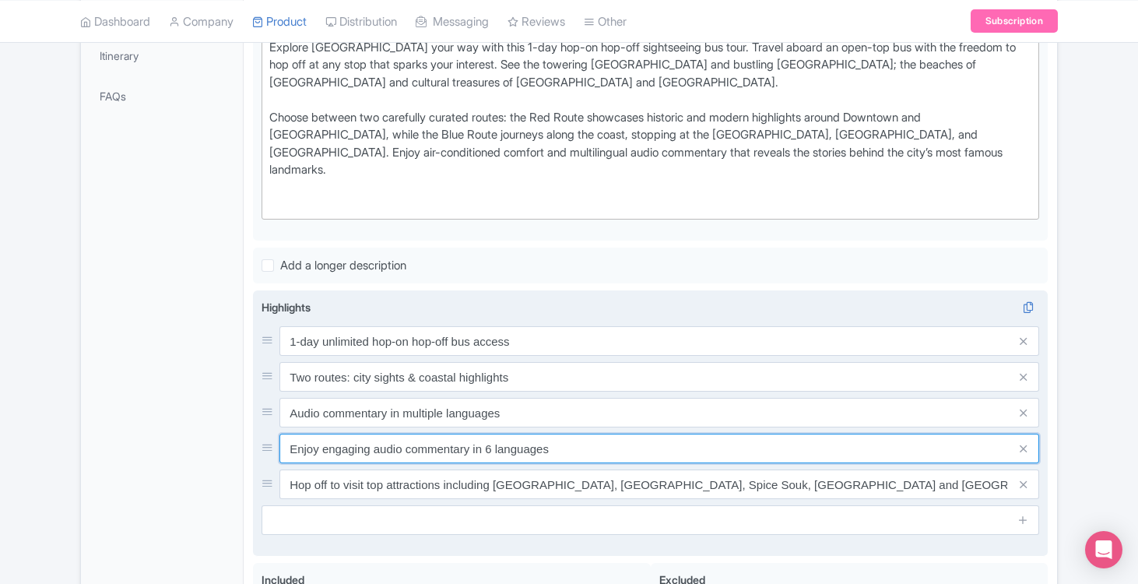
drag, startPoint x: 561, startPoint y: 424, endPoint x: 258, endPoint y: 410, distance: 303.2
click at [258, 410] on div "Explore Dubai at your own pace on an open-top hop-on, hop-off bus tour Traditio…" at bounding box center [650, 423] width 795 height 266
paste input "Stops at Burj Khalifa, Marina, Palm, and more"
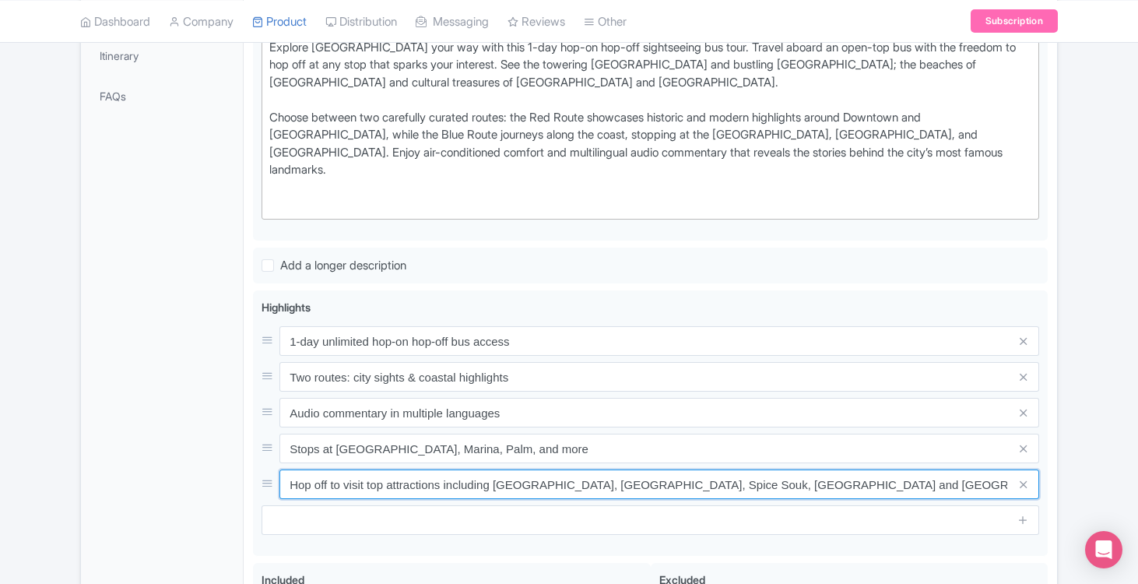
drag, startPoint x: 847, startPoint y: 455, endPoint x: 10, endPoint y: 459, distance: 837.0
click at [10, 459] on div "Success Product has been updated successfully! ← Back to Products Dubai One Day…" at bounding box center [569, 245] width 1138 height 1155
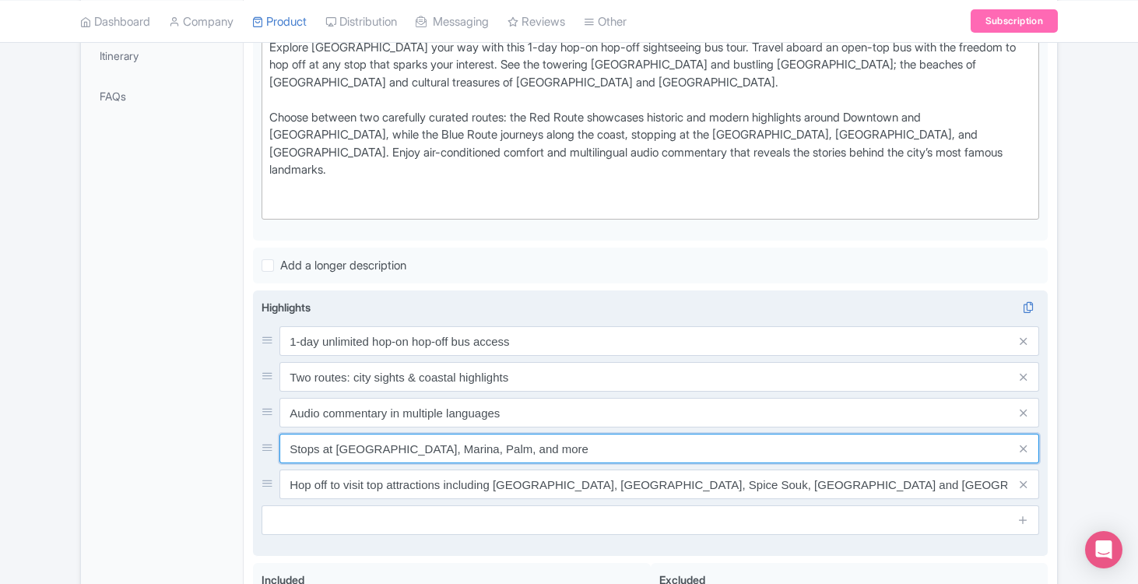
click at [564, 356] on input "Stops at Burj Khalifa, Marina, Palm, and more" at bounding box center [660, 341] width 760 height 30
type input "Stops at [GEOGRAPHIC_DATA], [GEOGRAPHIC_DATA], the Palm."
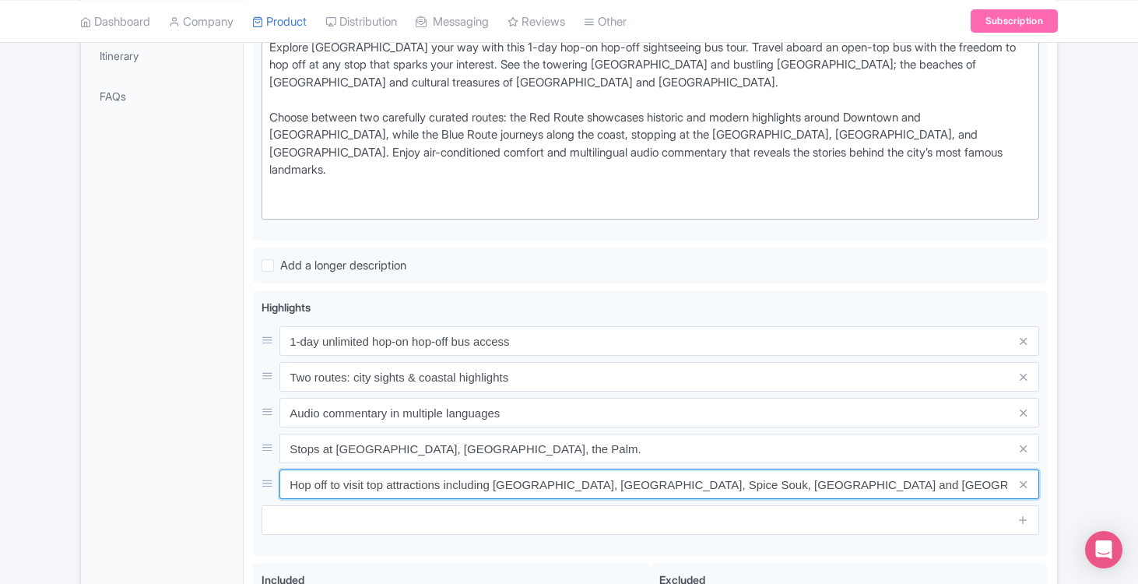
drag, startPoint x: 857, startPoint y: 457, endPoint x: 100, endPoint y: 439, distance: 757.8
click at [100, 439] on div "General Booking Info Locations Settings Pricing Gallery Itinerary FAQs Dubai On…" at bounding box center [569, 302] width 976 height 1039
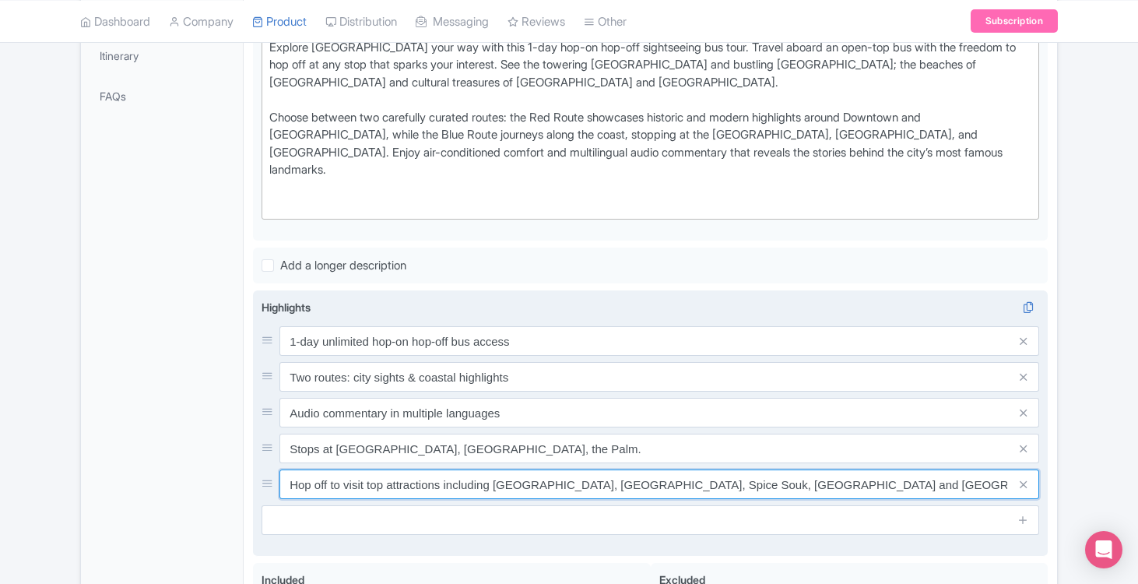
paste input "Optional app with maps and live bus times"
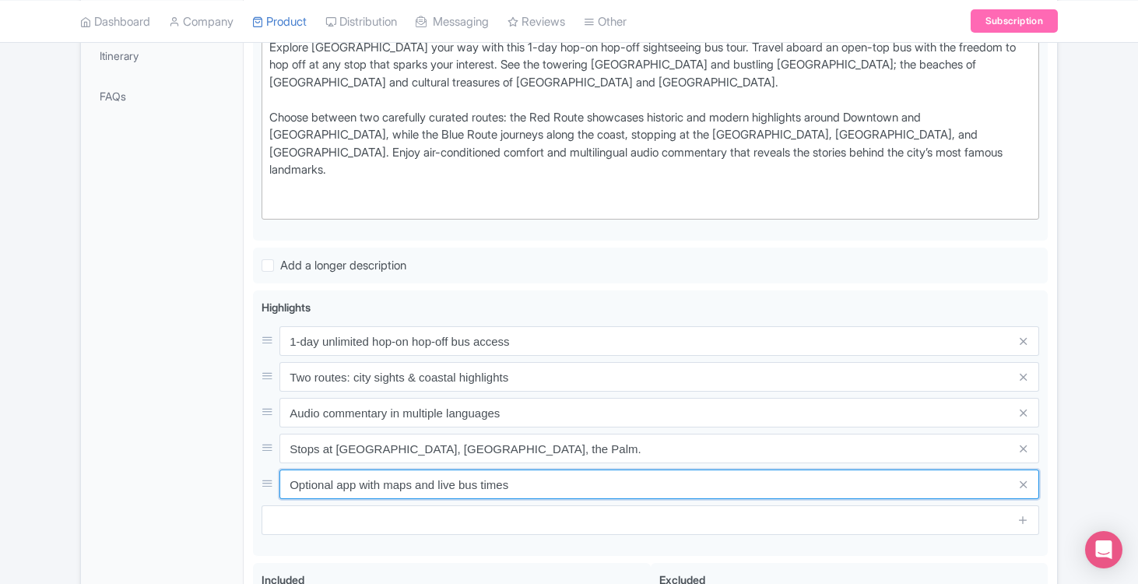
drag, startPoint x: 299, startPoint y: 456, endPoint x: 202, endPoint y: 450, distance: 97.5
click at [202, 450] on div "General Booking Info Locations Settings Pricing Gallery Itinerary FAQs Dubai On…" at bounding box center [569, 302] width 976 height 1039
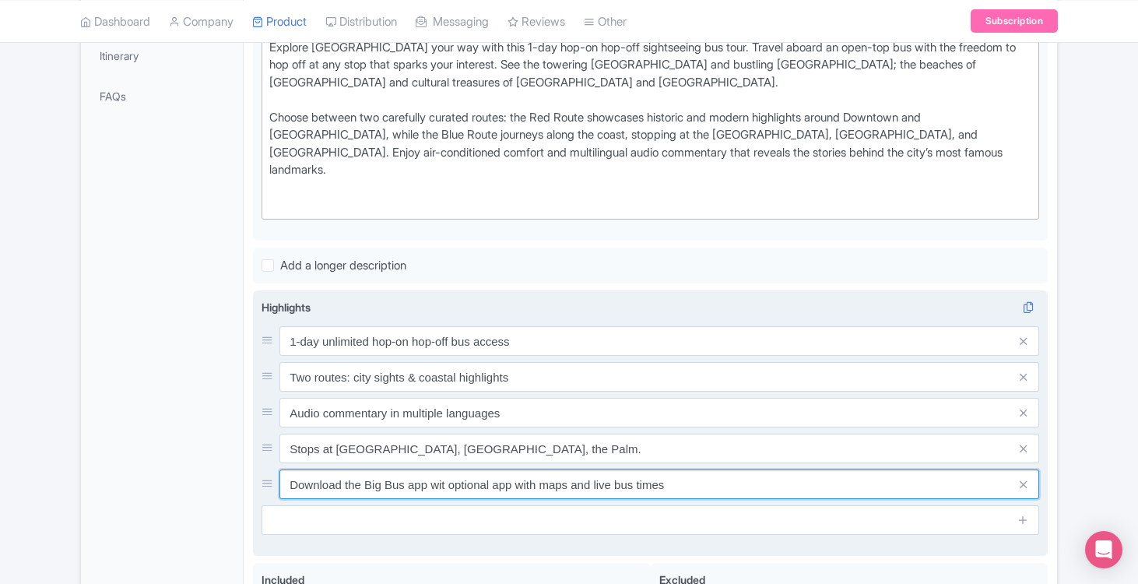
drag, startPoint x: 700, startPoint y: 448, endPoint x: 712, endPoint y: 448, distance: 11.7
click at [701, 356] on input "Download the Big Bus app wit optional app with maps and live bus times" at bounding box center [660, 341] width 760 height 30
drag, startPoint x: 589, startPoint y: 457, endPoint x: 516, endPoint y: 448, distance: 73.7
click at [516, 356] on input "Download the Big Bus app wit optional app with maps and live bus times" at bounding box center [660, 341] width 760 height 30
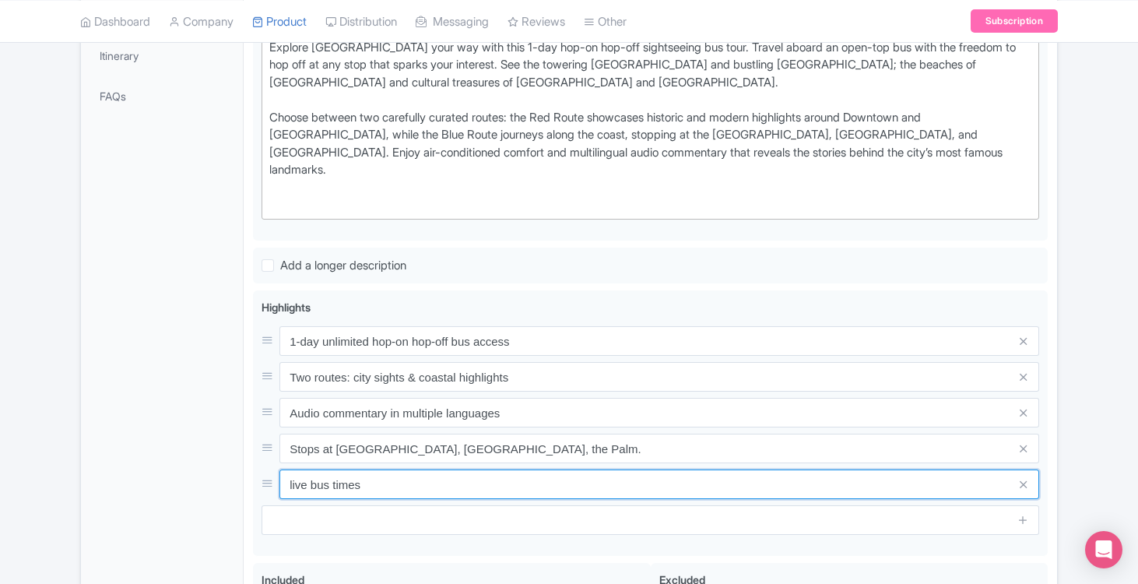
drag, startPoint x: 417, startPoint y: 457, endPoint x: 125, endPoint y: 427, distance: 293.5
click at [125, 427] on div "General Booking Info Locations Settings Pricing Gallery Itinerary FAQs Dubai On…" at bounding box center [569, 302] width 976 height 1039
type input "Download the Big Bus app with live bus times."
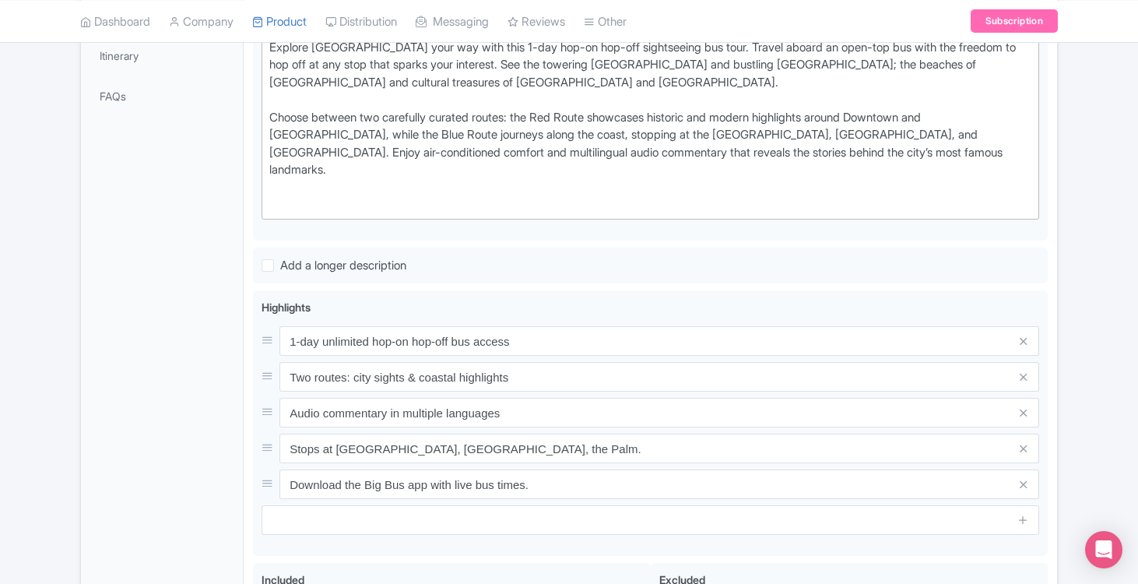
click at [185, 387] on div "General Booking Info Locations Settings Pricing Gallery Itinerary FAQs" at bounding box center [162, 307] width 163 height 1030
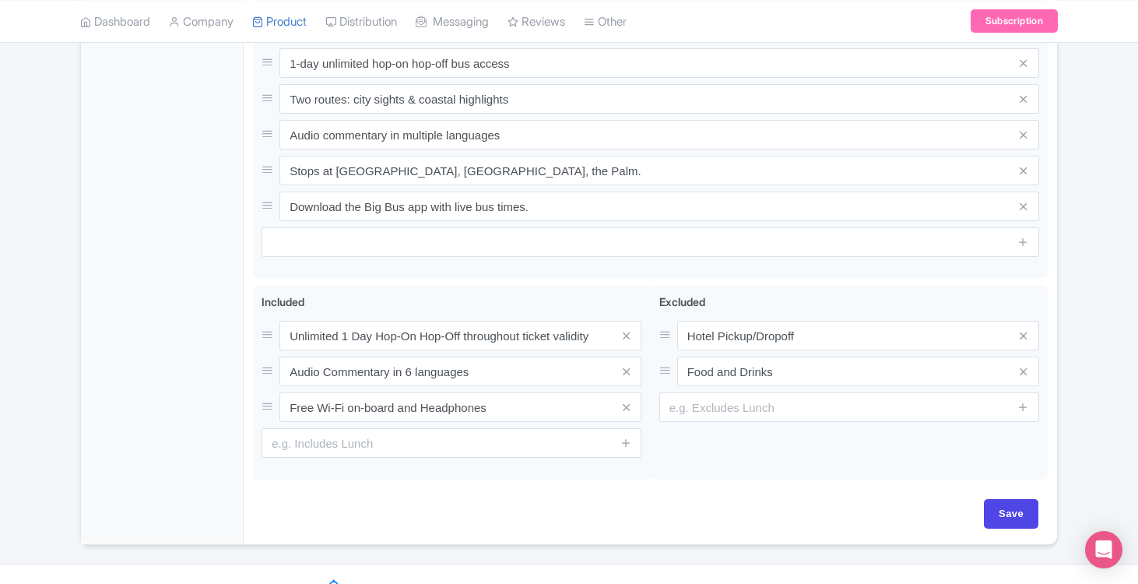
scroll to position [756, 0]
click at [1011, 500] on input "Save" at bounding box center [1011, 515] width 55 height 30
type input "Update Product"
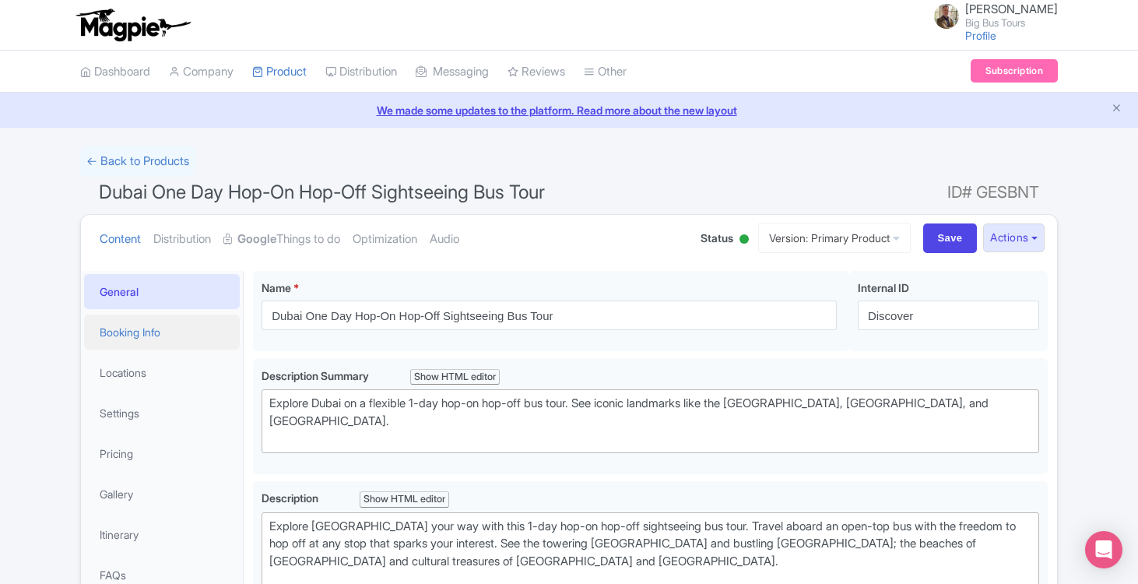
click at [130, 335] on link "Booking Info" at bounding box center [162, 332] width 156 height 35
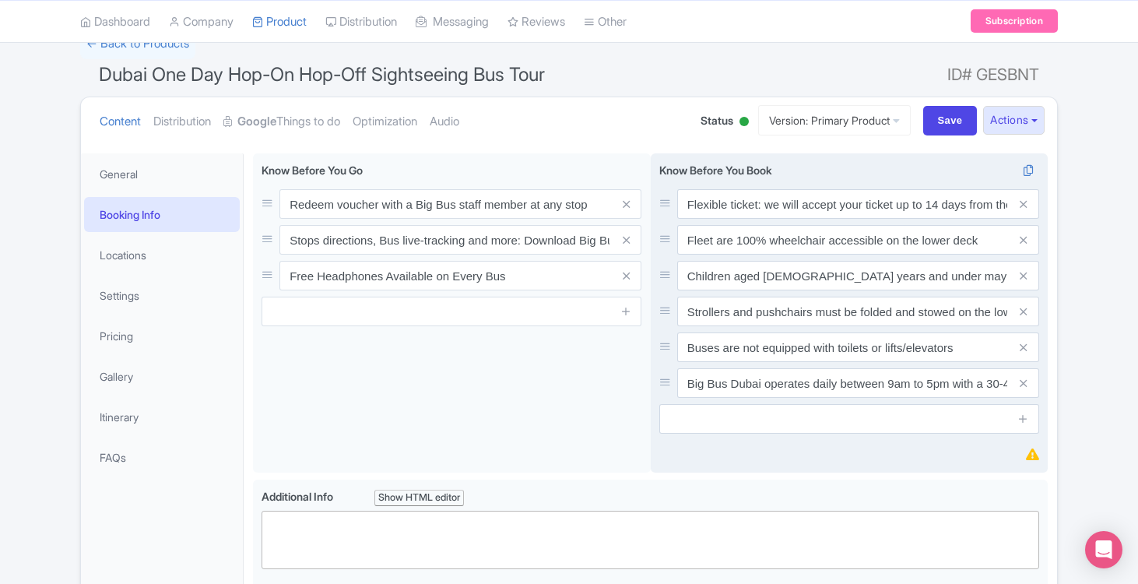
scroll to position [132, 0]
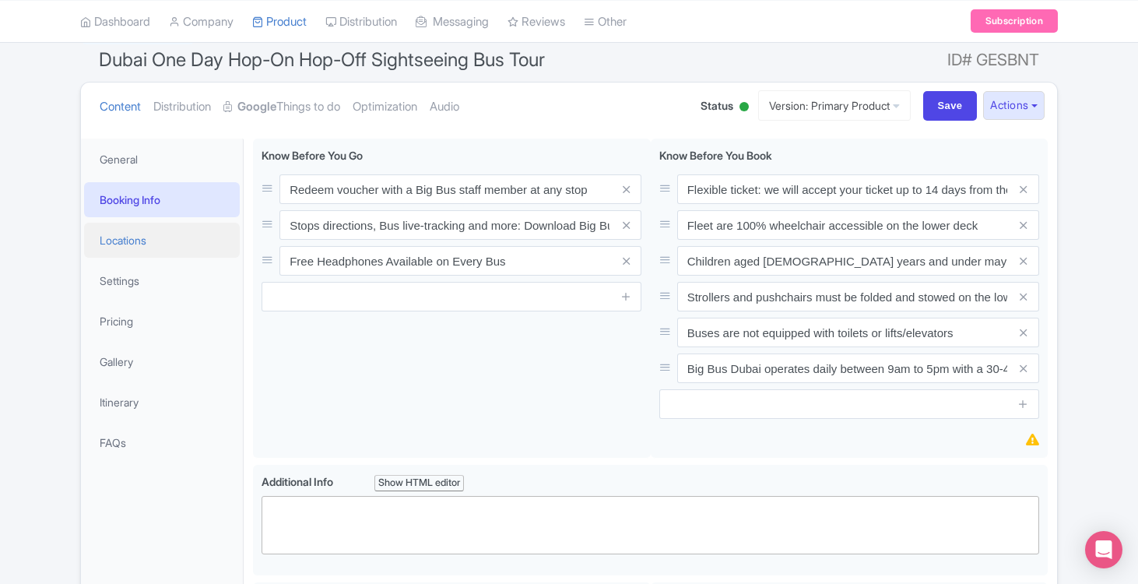
click at [125, 237] on link "Locations" at bounding box center [162, 240] width 156 height 35
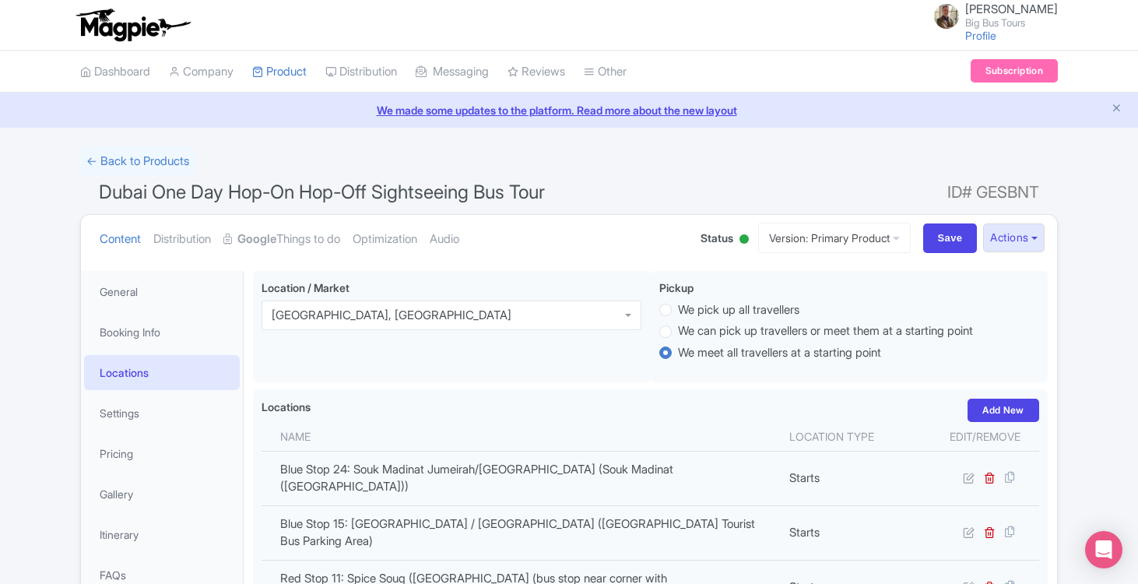
scroll to position [0, 0]
click at [133, 406] on link "Settings" at bounding box center [162, 413] width 156 height 35
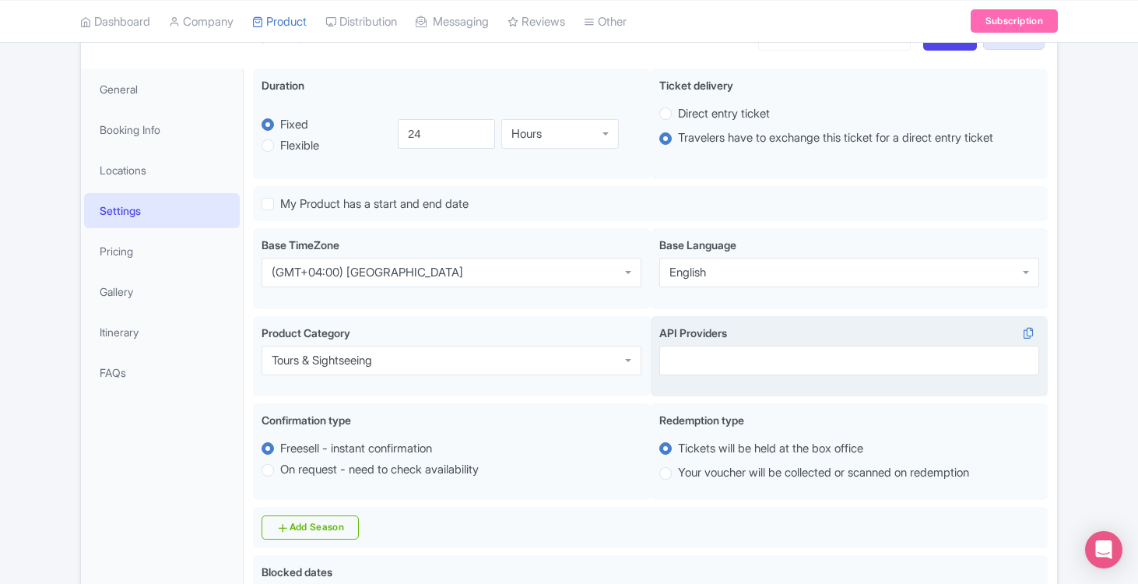
scroll to position [278, 0]
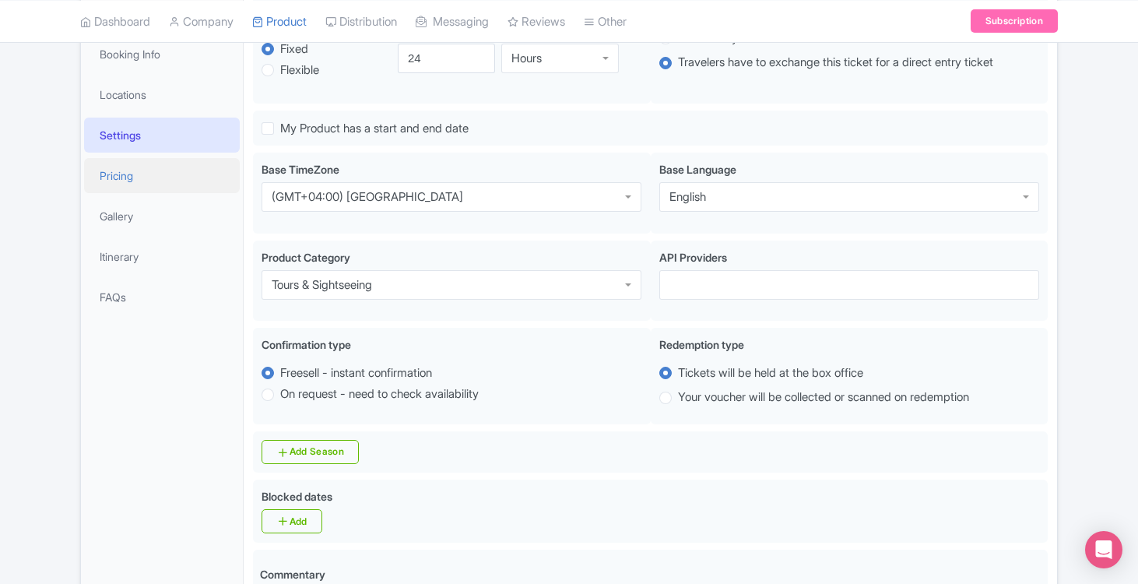
click at [130, 174] on link "Pricing" at bounding box center [162, 175] width 156 height 35
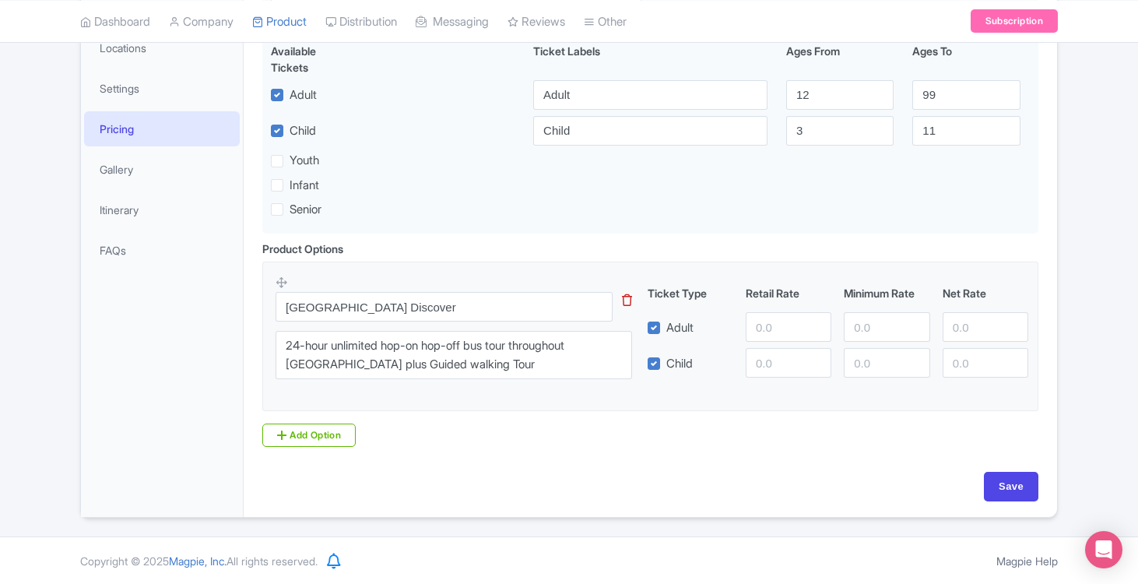
scroll to position [324, 0]
click at [666, 327] on label "Adult" at bounding box center [679, 329] width 27 height 18
click at [666, 327] on input "Adult" at bounding box center [671, 324] width 10 height 10
checkbox input "false"
drag, startPoint x: 652, startPoint y: 362, endPoint x: 668, endPoint y: 365, distance: 15.9
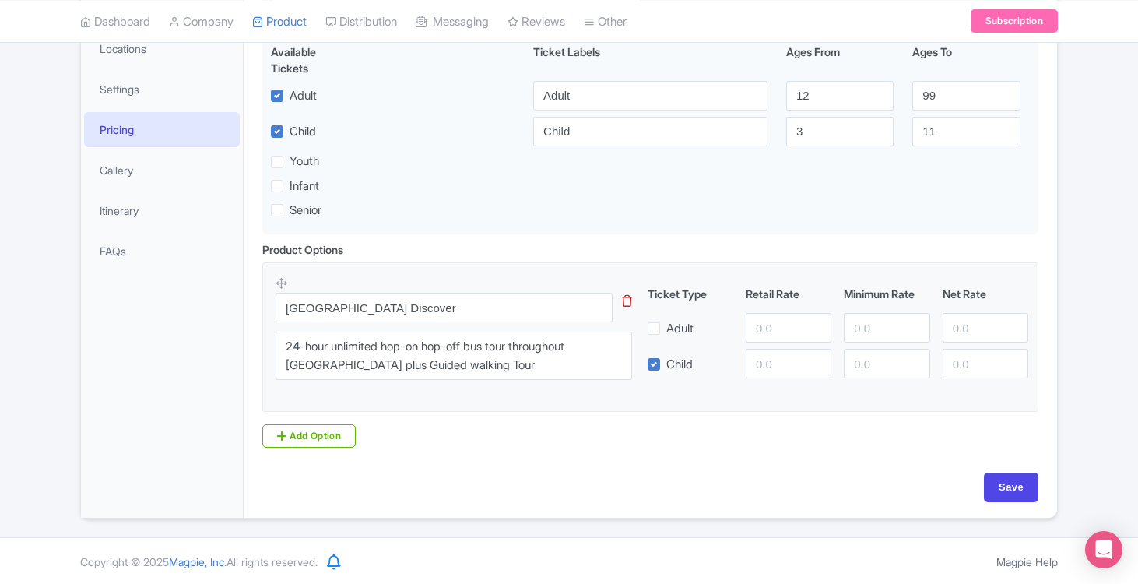
click at [668, 365] on label "Child" at bounding box center [679, 365] width 26 height 18
click at [668, 365] on input "Child" at bounding box center [671, 360] width 10 height 10
checkbox input "false"
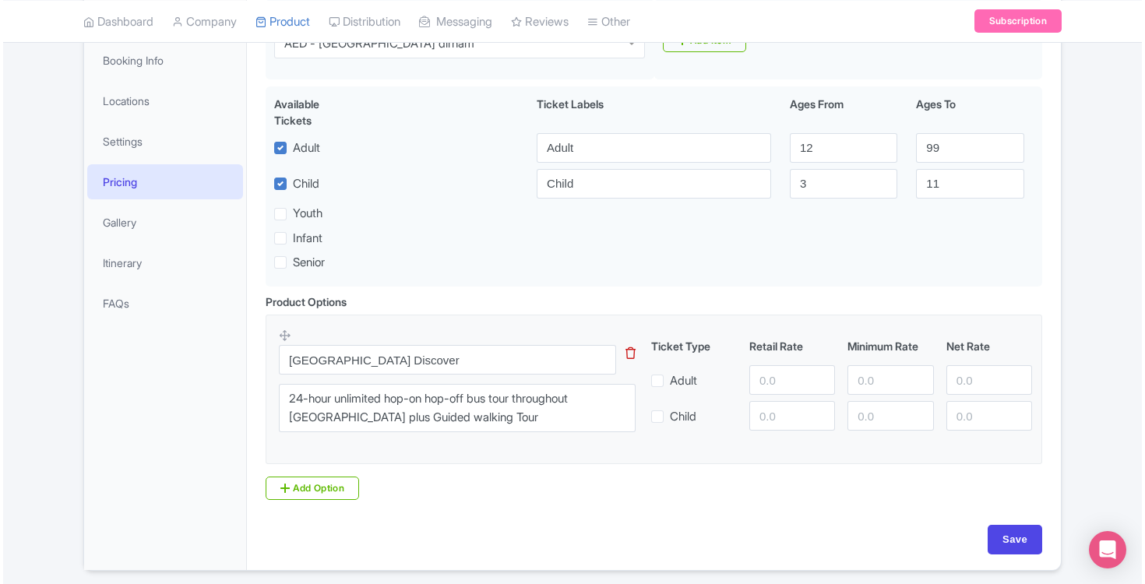
scroll to position [220, 0]
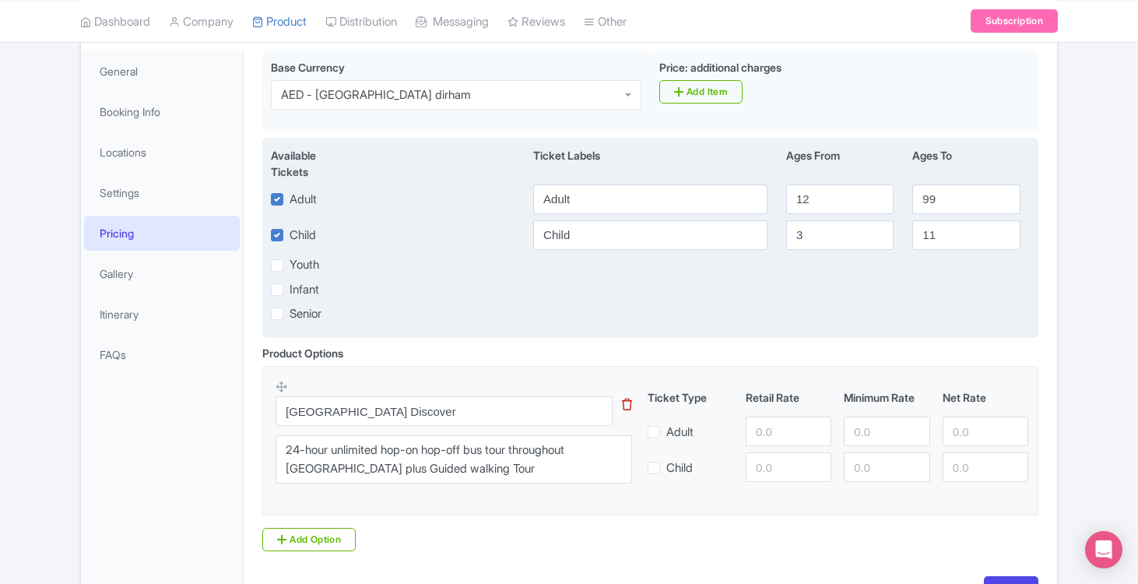
click at [290, 199] on label "Adult" at bounding box center [303, 200] width 27 height 18
click at [290, 199] on input "Adult" at bounding box center [295, 195] width 10 height 10
checkbox input "false"
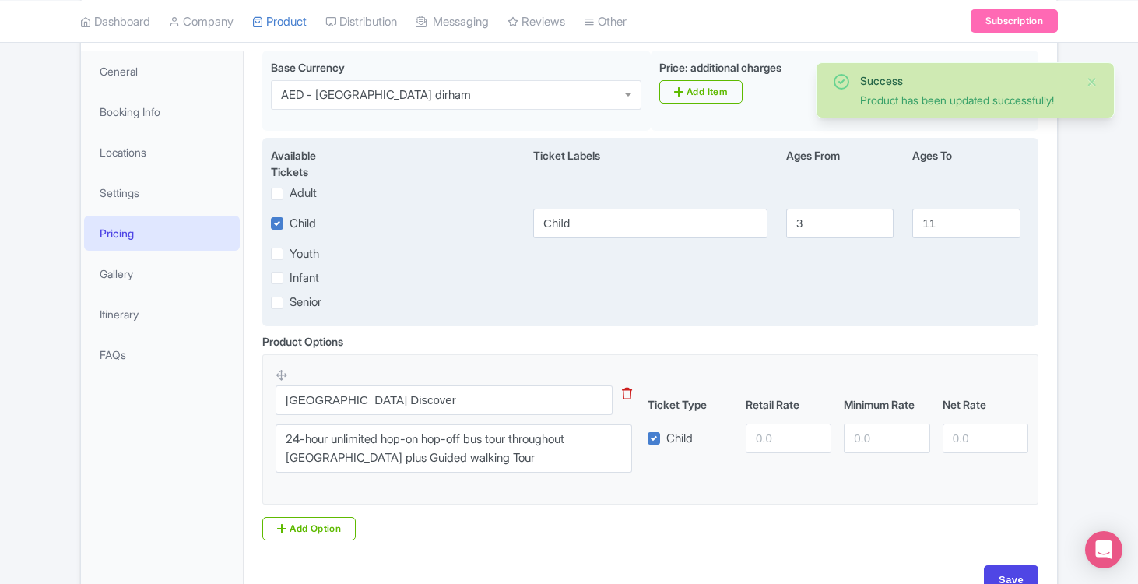
click at [290, 225] on label "Child" at bounding box center [303, 224] width 26 height 18
click at [290, 224] on input "Child" at bounding box center [295, 219] width 10 height 10
checkbox input "false"
click at [290, 222] on label "Child" at bounding box center [303, 224] width 26 height 18
click at [290, 222] on input "Child" at bounding box center [295, 219] width 10 height 10
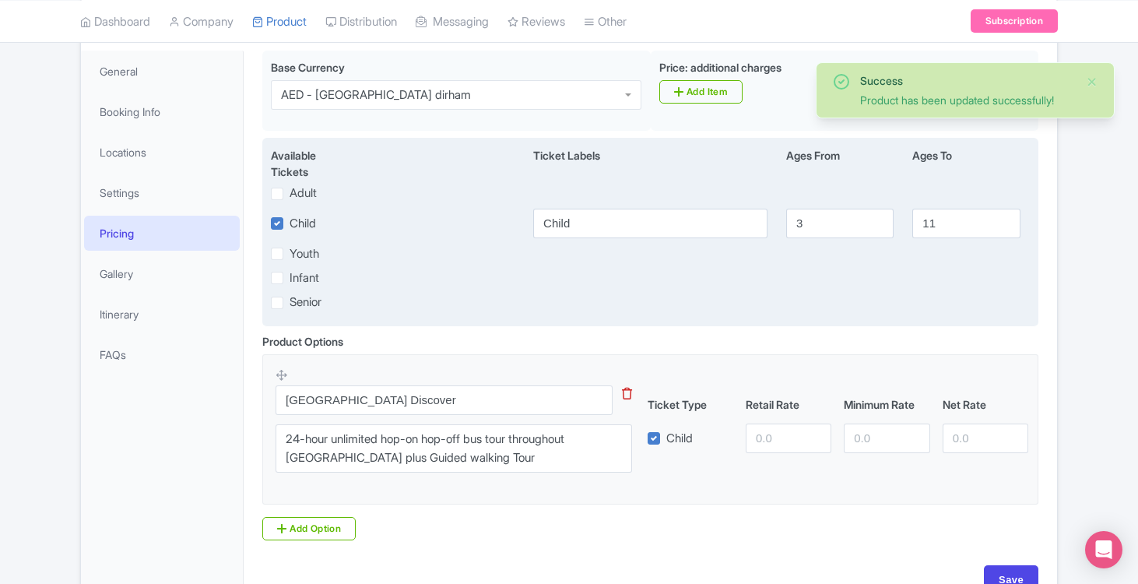
checkbox input "false"
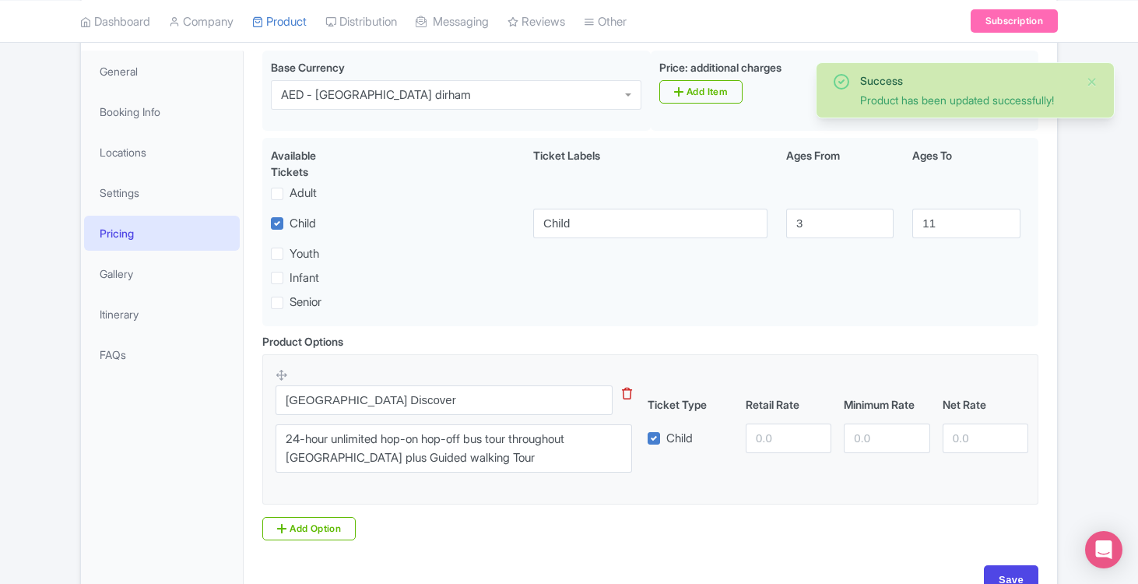
click at [666, 436] on label "Child" at bounding box center [679, 439] width 26 height 18
click at [666, 436] on input "Child" at bounding box center [671, 434] width 10 height 10
checkbox input "false"
click at [630, 391] on icon at bounding box center [627, 394] width 10 height 12
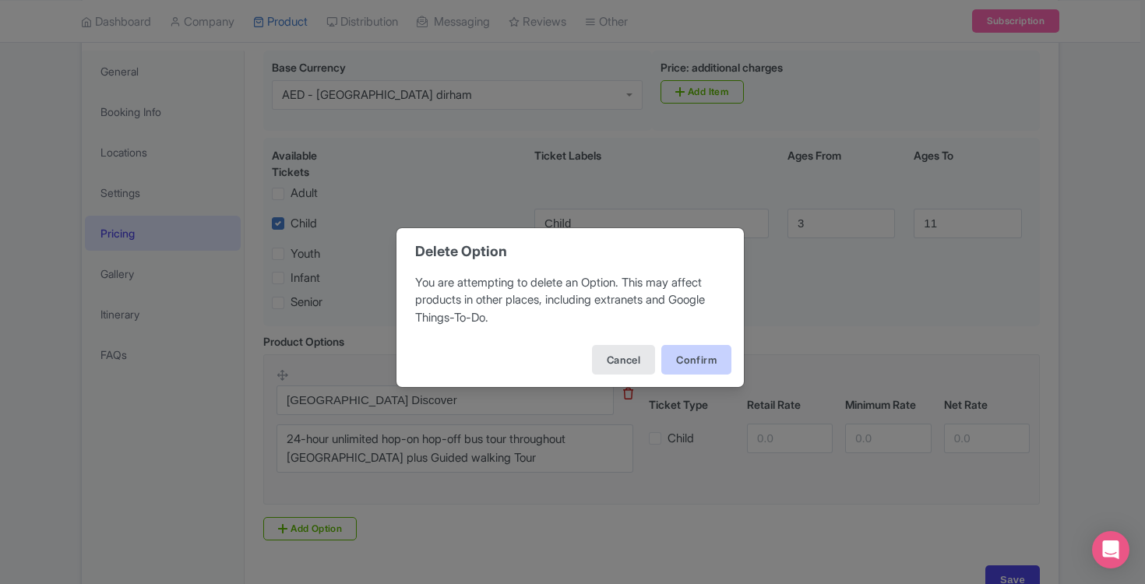
click at [694, 359] on button "Confirm" at bounding box center [696, 360] width 70 height 30
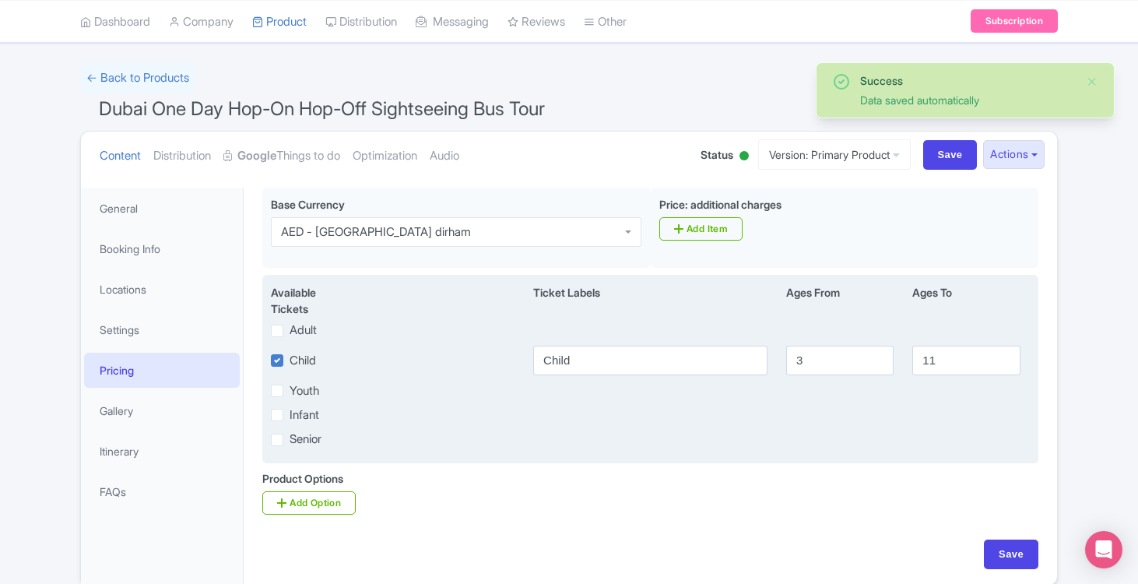
scroll to position [72, 0]
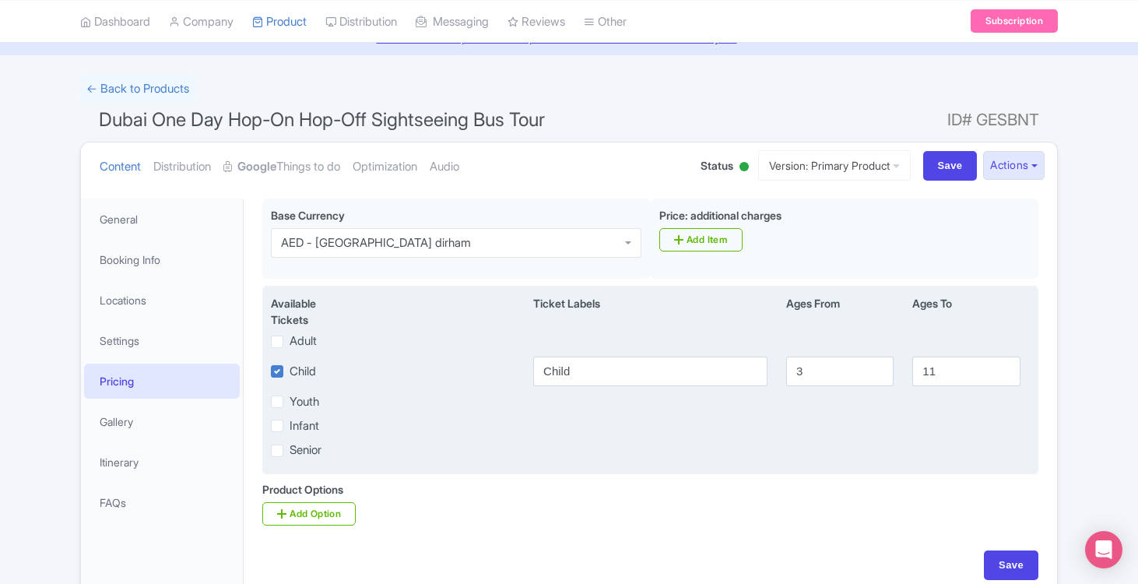
click at [290, 371] on label "Child" at bounding box center [303, 372] width 26 height 18
click at [290, 371] on input "Child" at bounding box center [295, 367] width 10 height 10
checkbox input "false"
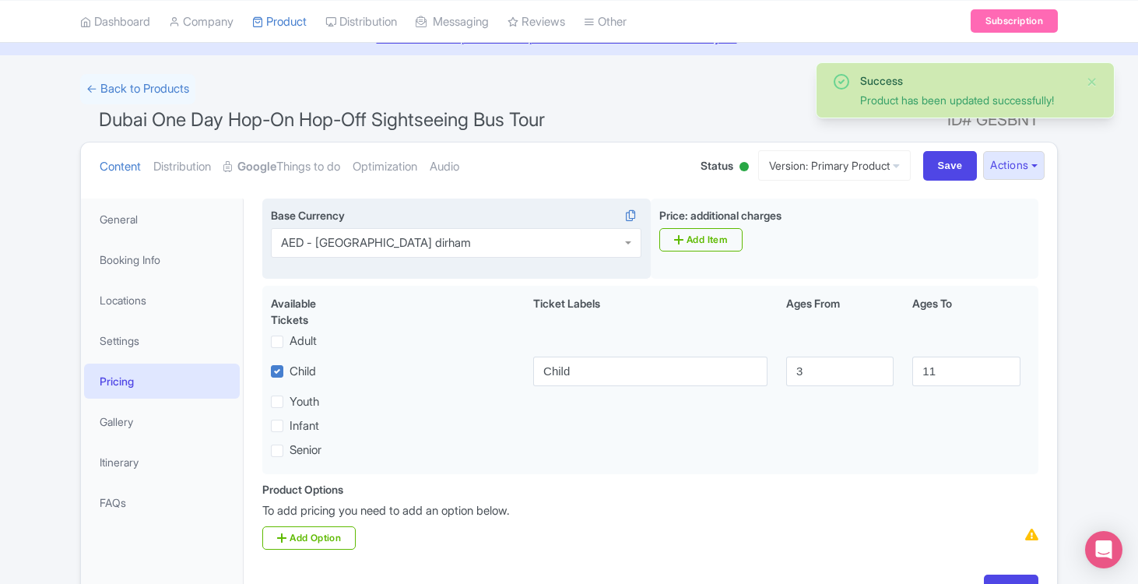
click at [627, 242] on div "AED - [GEOGRAPHIC_DATA] dirham" at bounding box center [456, 243] width 371 height 30
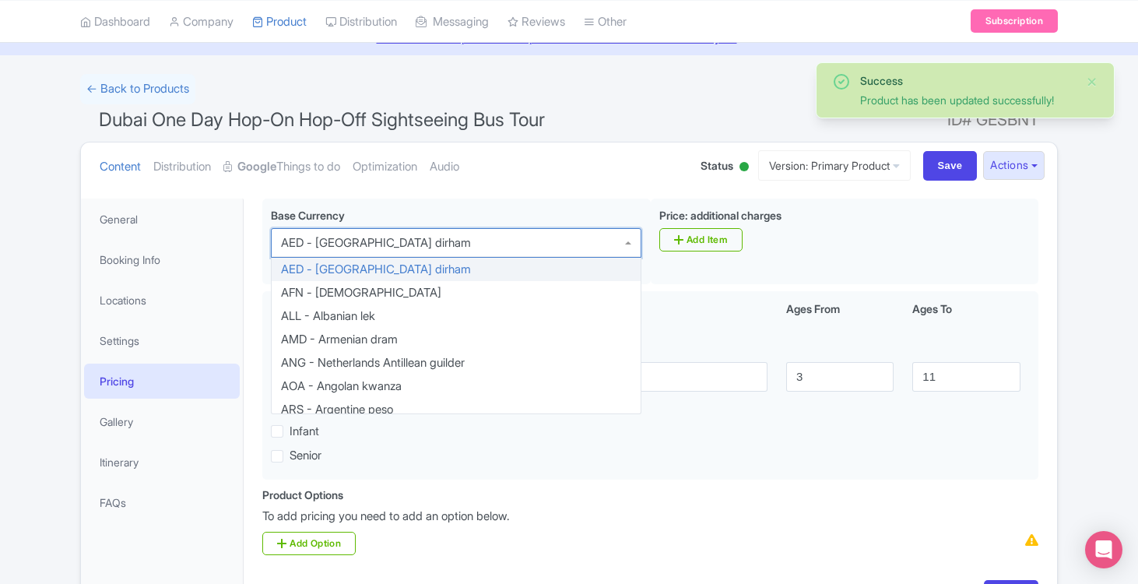
click at [1079, 227] on div "Success Product has been updated successfully! ← Back to Products Dubai One Day…" at bounding box center [569, 350] width 1138 height 552
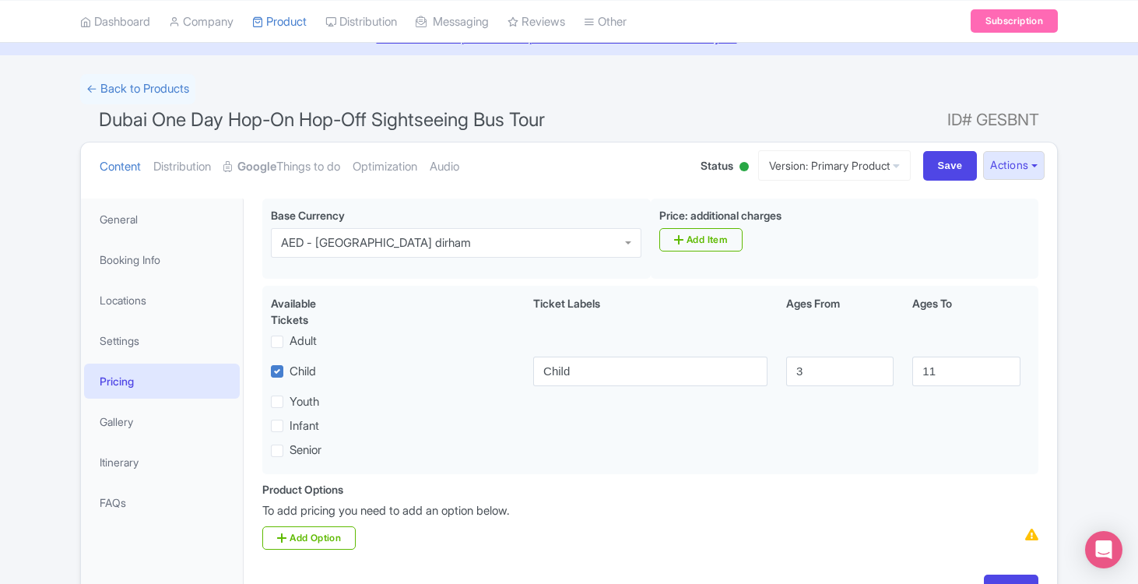
click at [121, 380] on link "Pricing" at bounding box center [162, 381] width 156 height 35
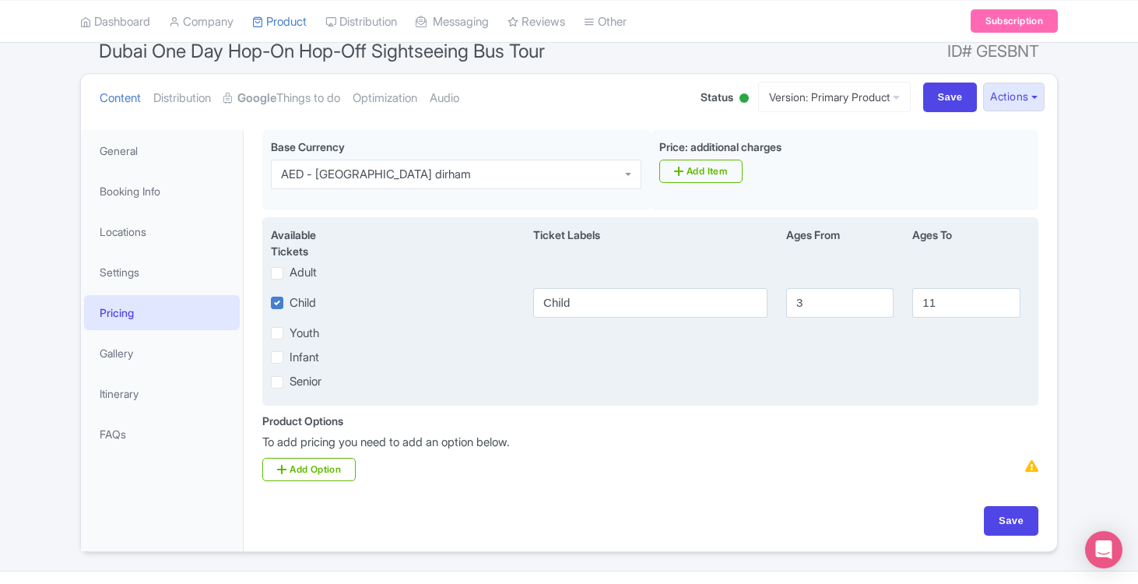
scroll to position [168, 0]
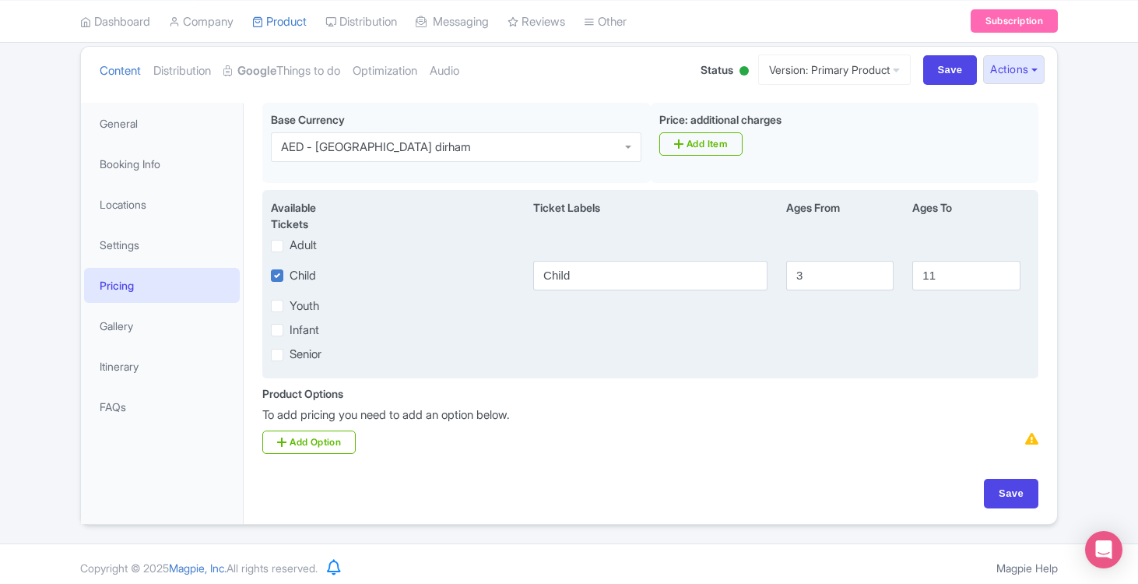
click at [290, 243] on label "Adult" at bounding box center [303, 246] width 27 height 18
click at [290, 243] on input "Adult" at bounding box center [295, 242] width 10 height 10
checkbox input "true"
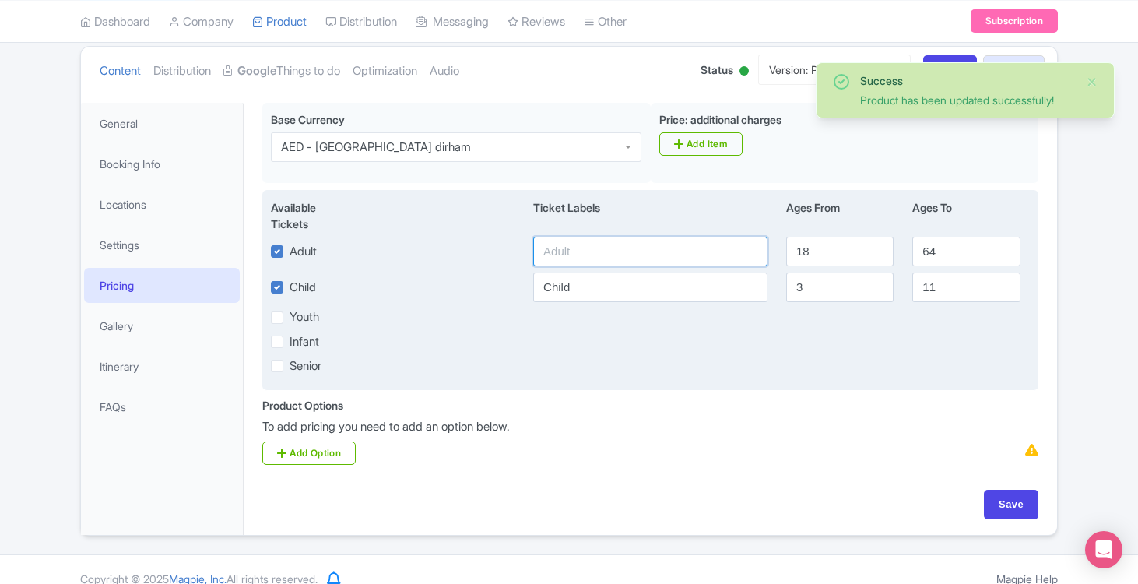
click at [664, 255] on input "text" at bounding box center [650, 252] width 234 height 30
type input "Adult"
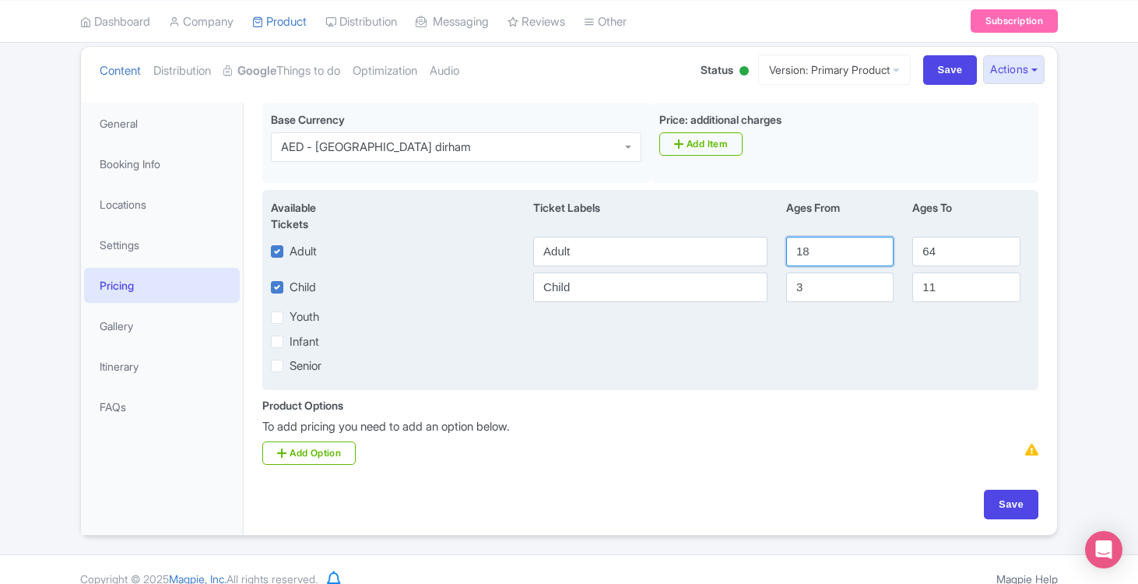
drag, startPoint x: 834, startPoint y: 251, endPoint x: 765, endPoint y: 249, distance: 68.5
click at [765, 249] on div "Adult Adult 18 64" at bounding box center [651, 252] width 778 height 30
type input "12"
drag, startPoint x: 951, startPoint y: 256, endPoint x: 814, endPoint y: 244, distance: 136.8
click at [814, 244] on div "Adult Adult 12 64" at bounding box center [651, 252] width 778 height 30
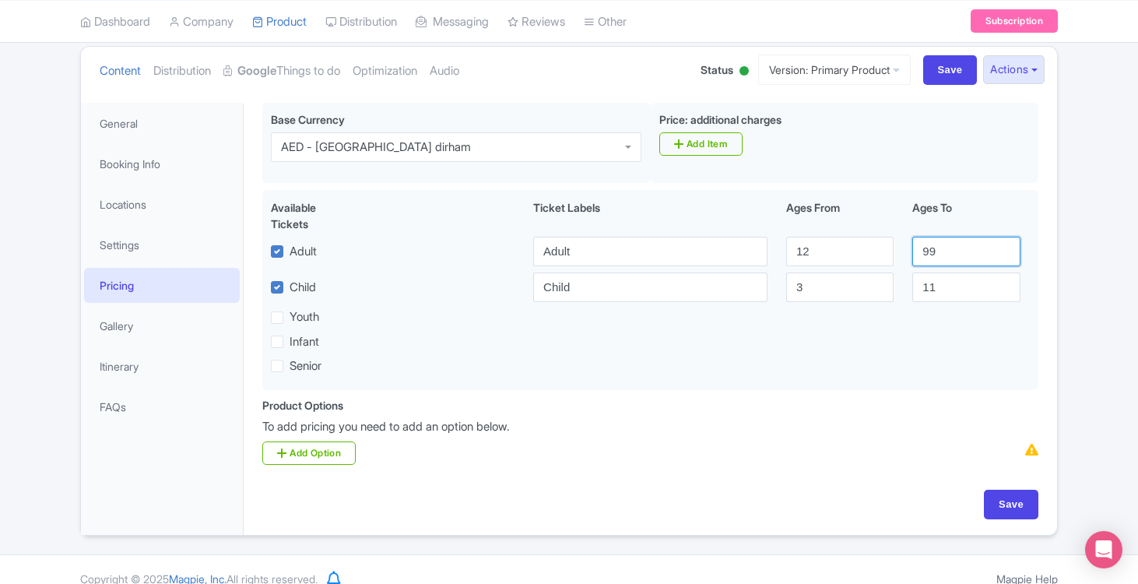
scroll to position [169, 1]
type input "99"
click at [717, 417] on p "To add pricing you need to add an option below." at bounding box center [650, 426] width 776 height 18
click at [1017, 498] on input "Save" at bounding box center [1011, 504] width 55 height 30
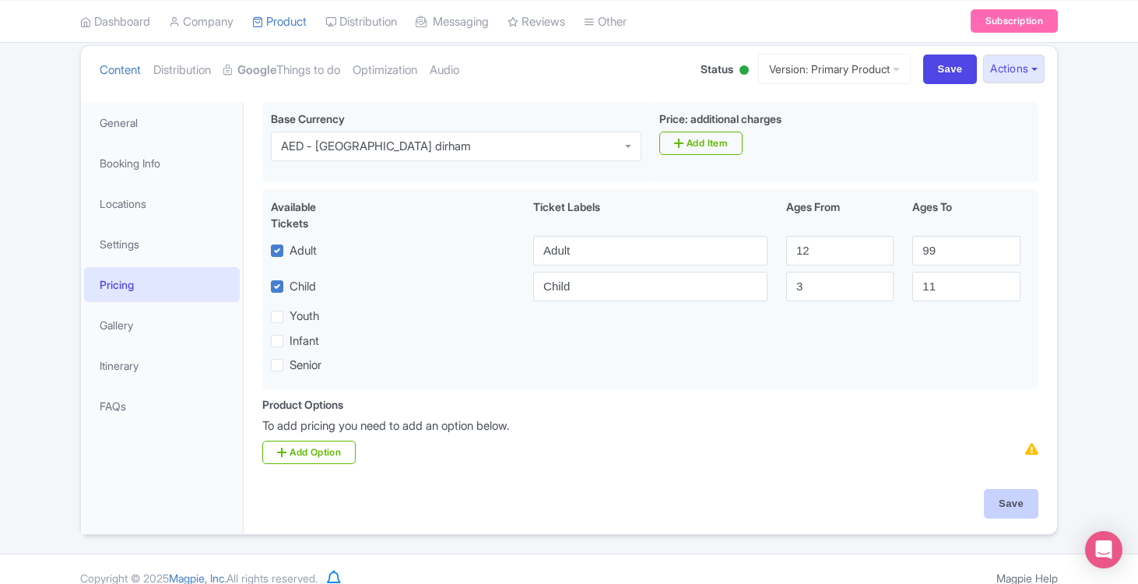
type input "Update Product"
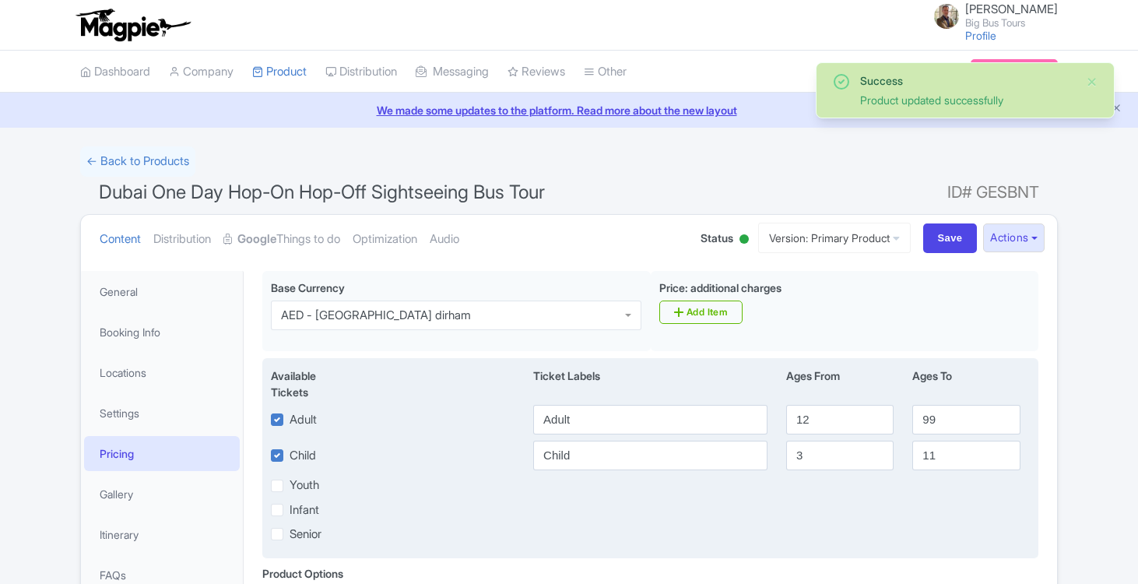
scroll to position [185, 0]
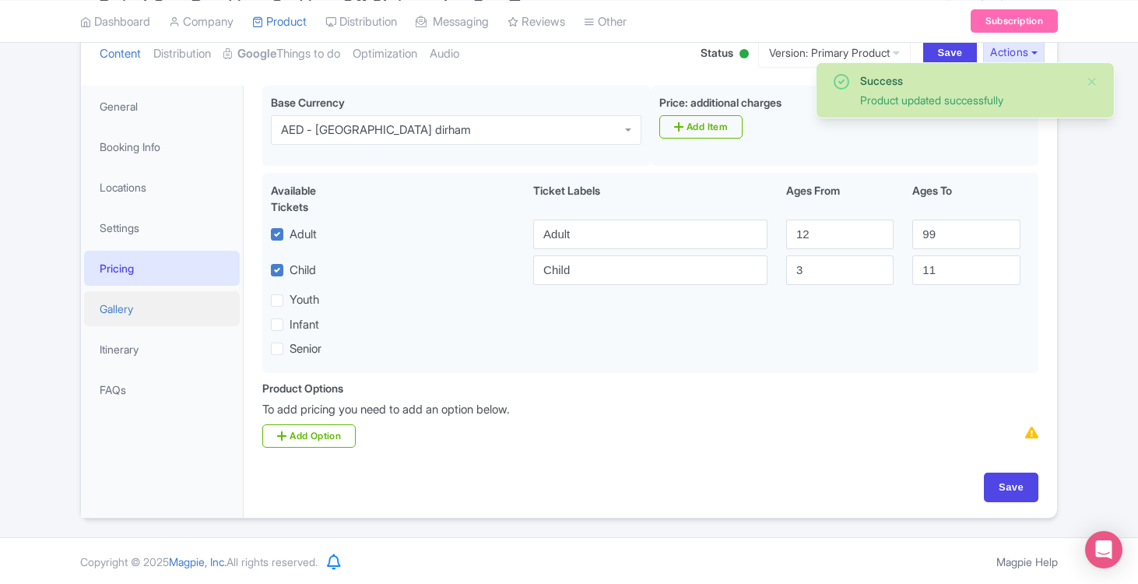
click at [119, 308] on link "Gallery" at bounding box center [162, 308] width 156 height 35
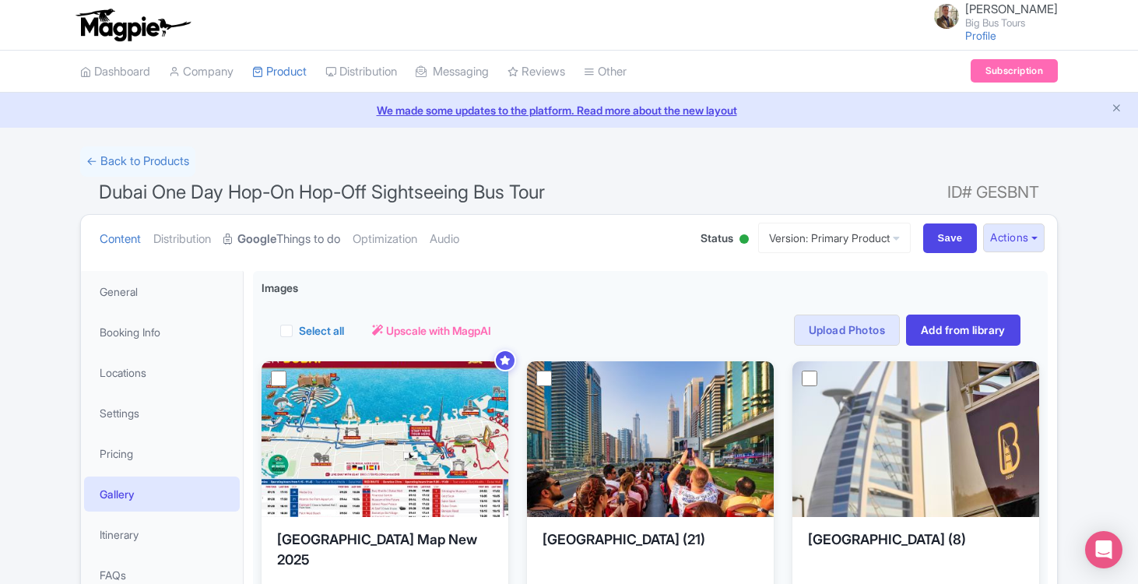
scroll to position [0, 0]
click at [944, 237] on input "Save" at bounding box center [950, 238] width 55 height 30
type input "Saving..."
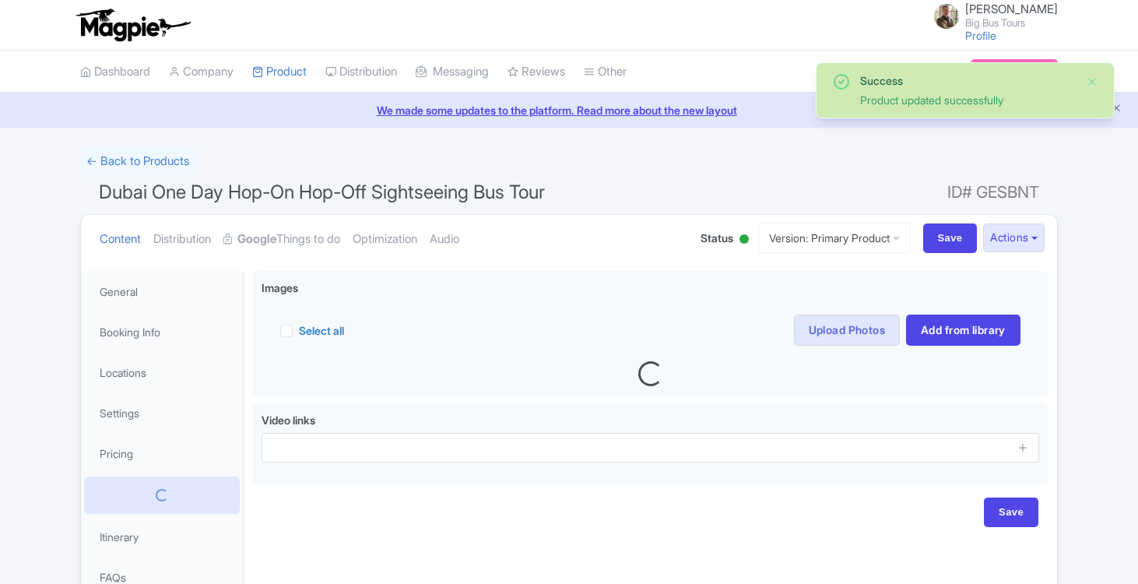
scroll to position [97, 0]
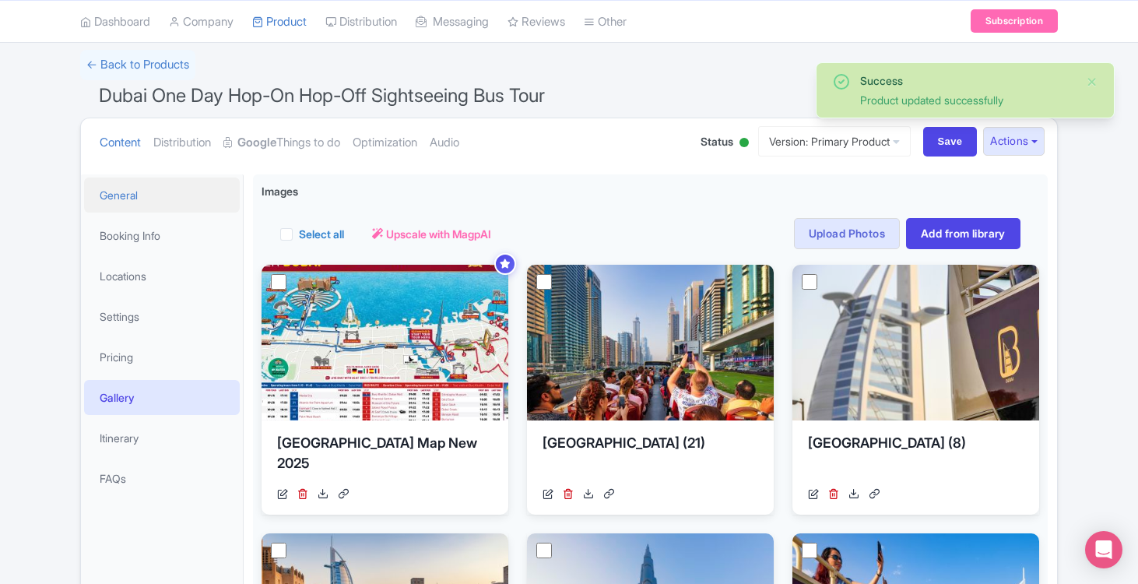
click at [109, 195] on link "General" at bounding box center [162, 195] width 156 height 35
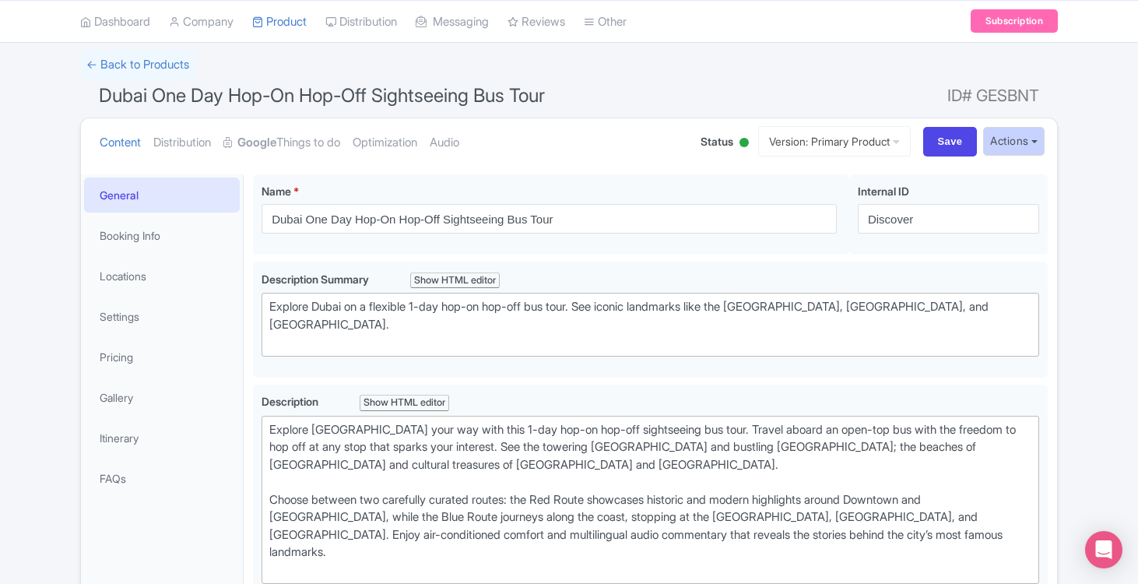
click at [1038, 141] on button "Actions" at bounding box center [1014, 141] width 62 height 29
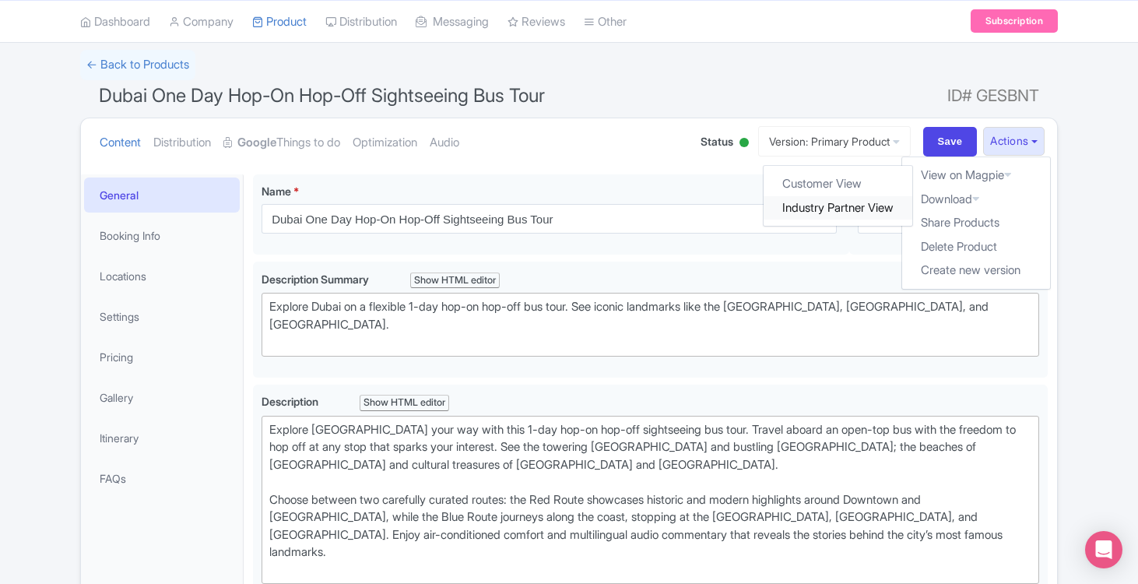
click at [844, 206] on link "Industry Partner View" at bounding box center [839, 208] width 149 height 24
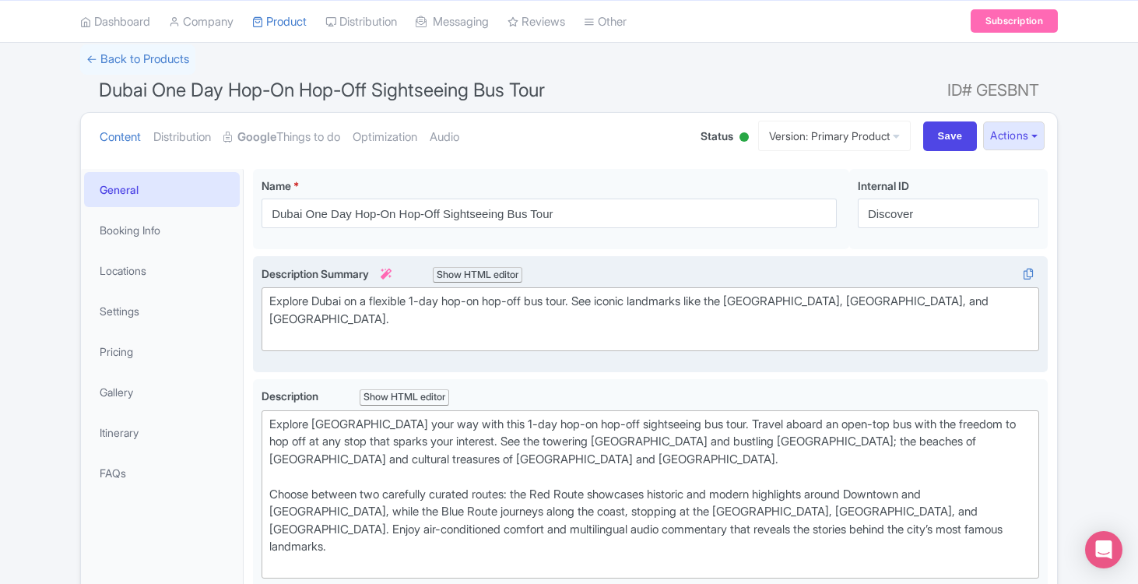
scroll to position [144, 0]
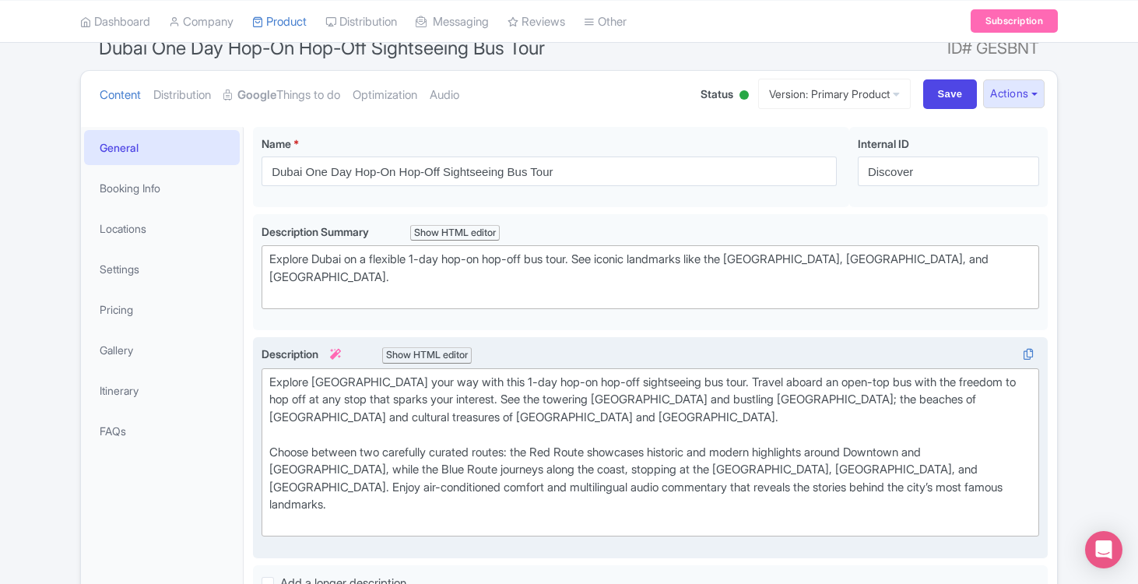
drag, startPoint x: 275, startPoint y: 440, endPoint x: 347, endPoint y: 418, distance: 75.6
click at [274, 440] on div "Explore Dubai your way with this 1-day hop-on hop-off sightseeing bus tour. Tra…" at bounding box center [650, 453] width 762 height 158
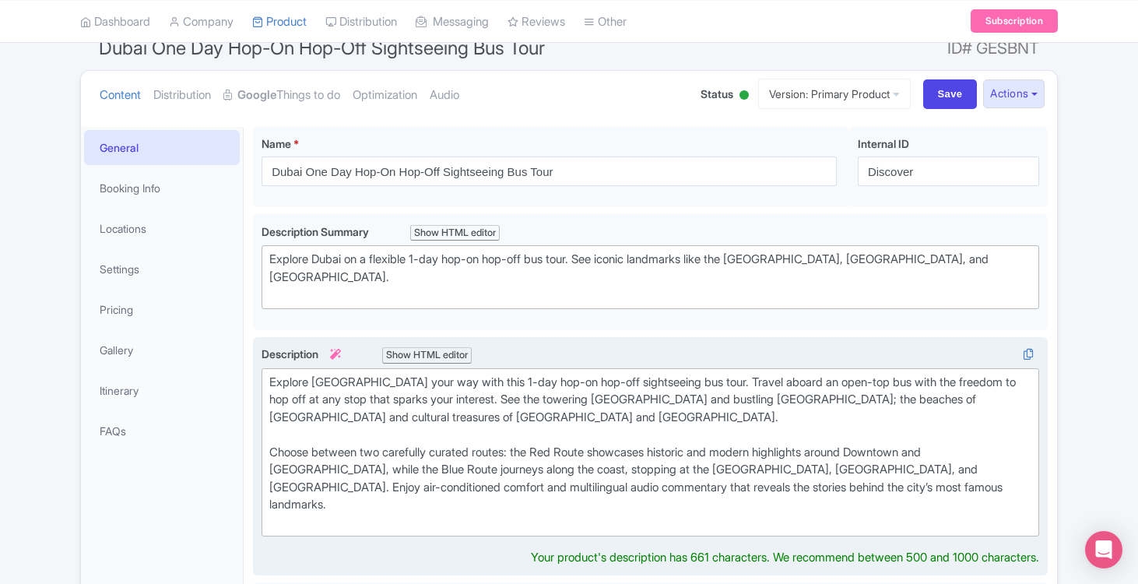
type trix-editor "<div>Explore Dubai your way with this 1-day hop-on hop-off sightseeing bus tour…"
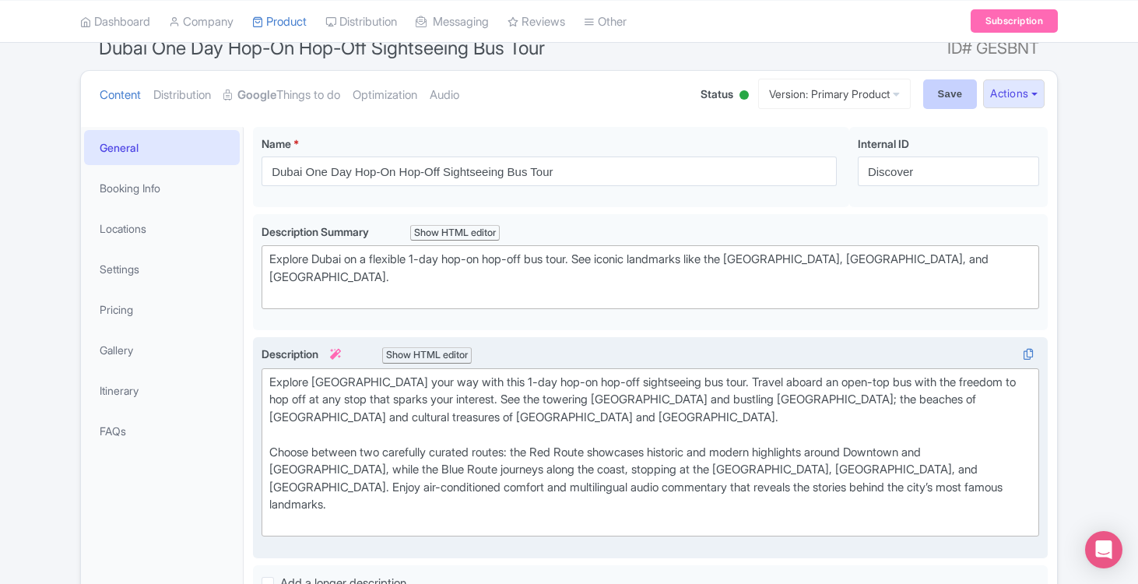
click at [948, 93] on input "Save" at bounding box center [950, 94] width 55 height 30
type input "Saving..."
